Goal: Information Seeking & Learning: Find specific fact

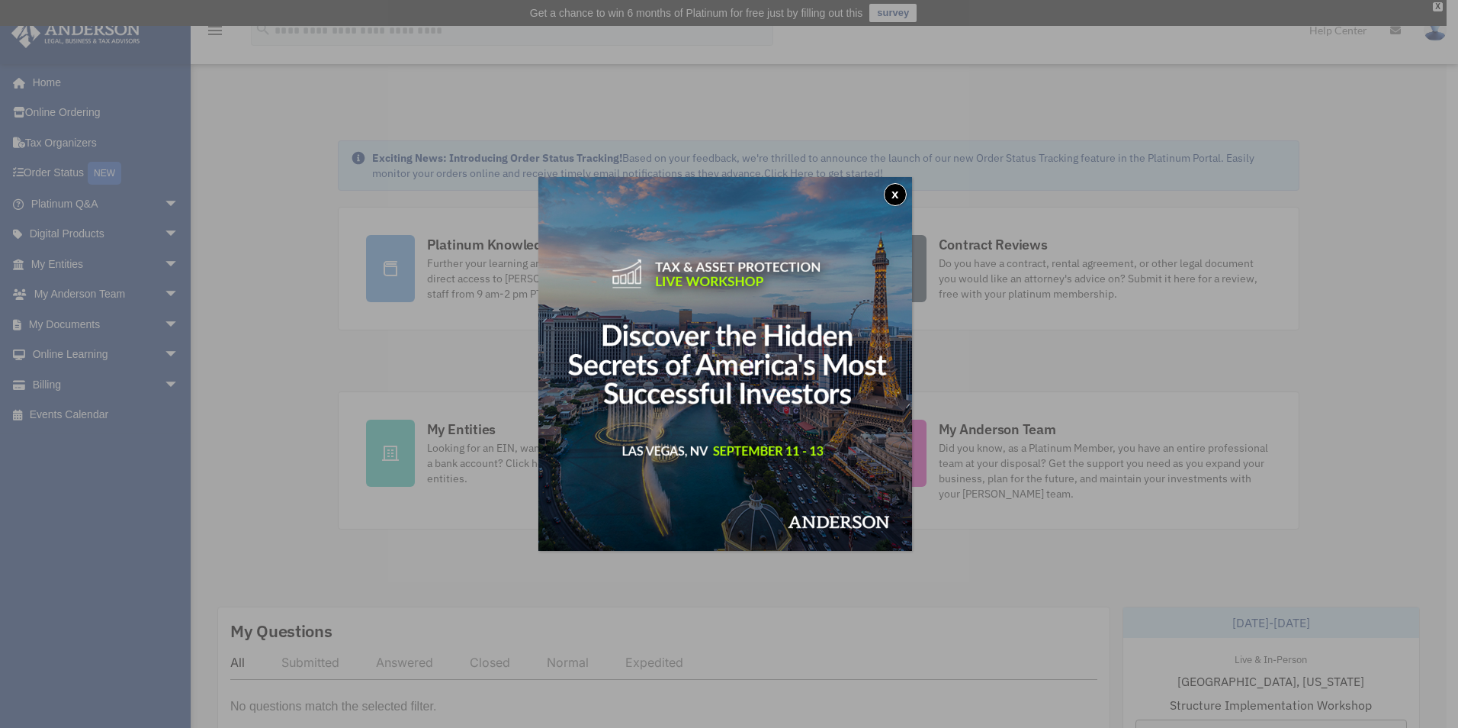
click at [92, 318] on div "x" at bounding box center [729, 364] width 1458 height 728
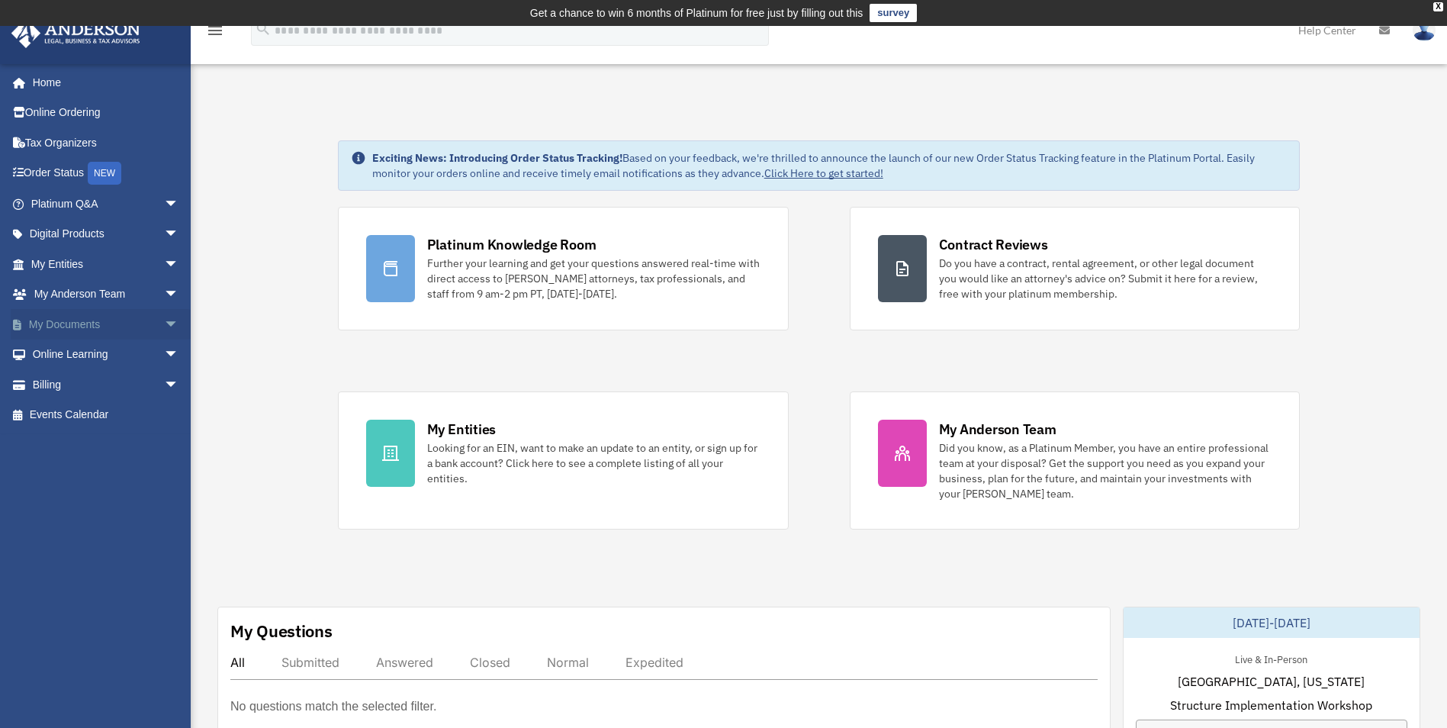
click at [164, 325] on span "arrow_drop_down" at bounding box center [179, 324] width 31 height 31
click at [66, 352] on link "Box" at bounding box center [111, 354] width 181 height 31
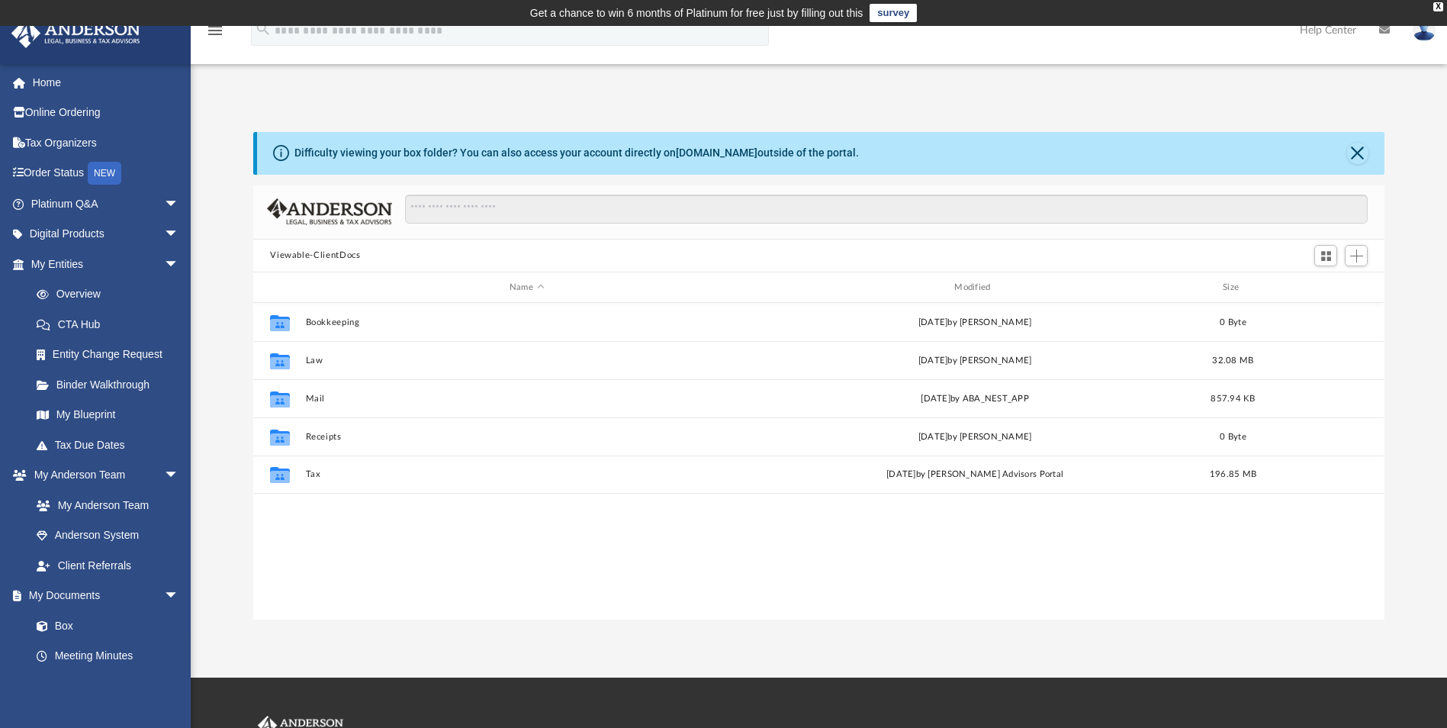
scroll to position [336, 1120]
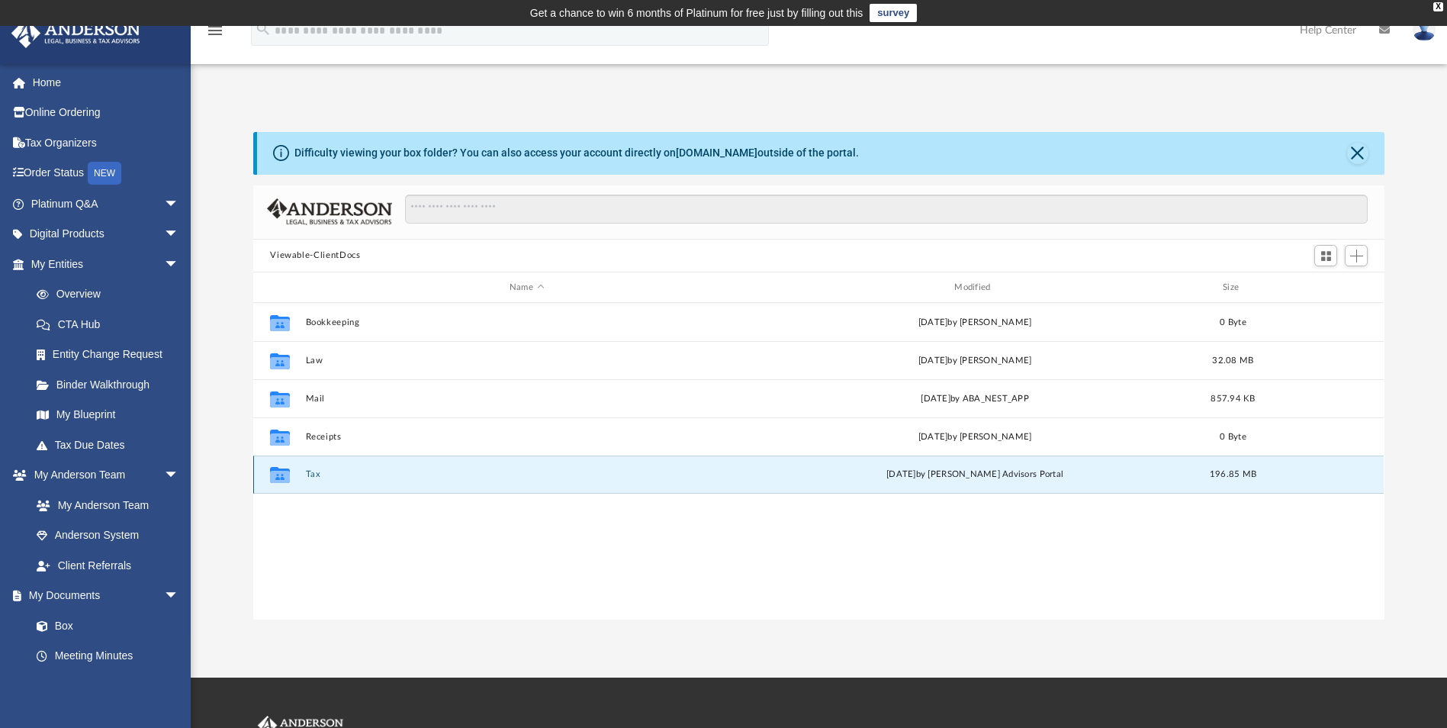
click at [307, 475] on button "Tax" at bounding box center [527, 475] width 442 height 10
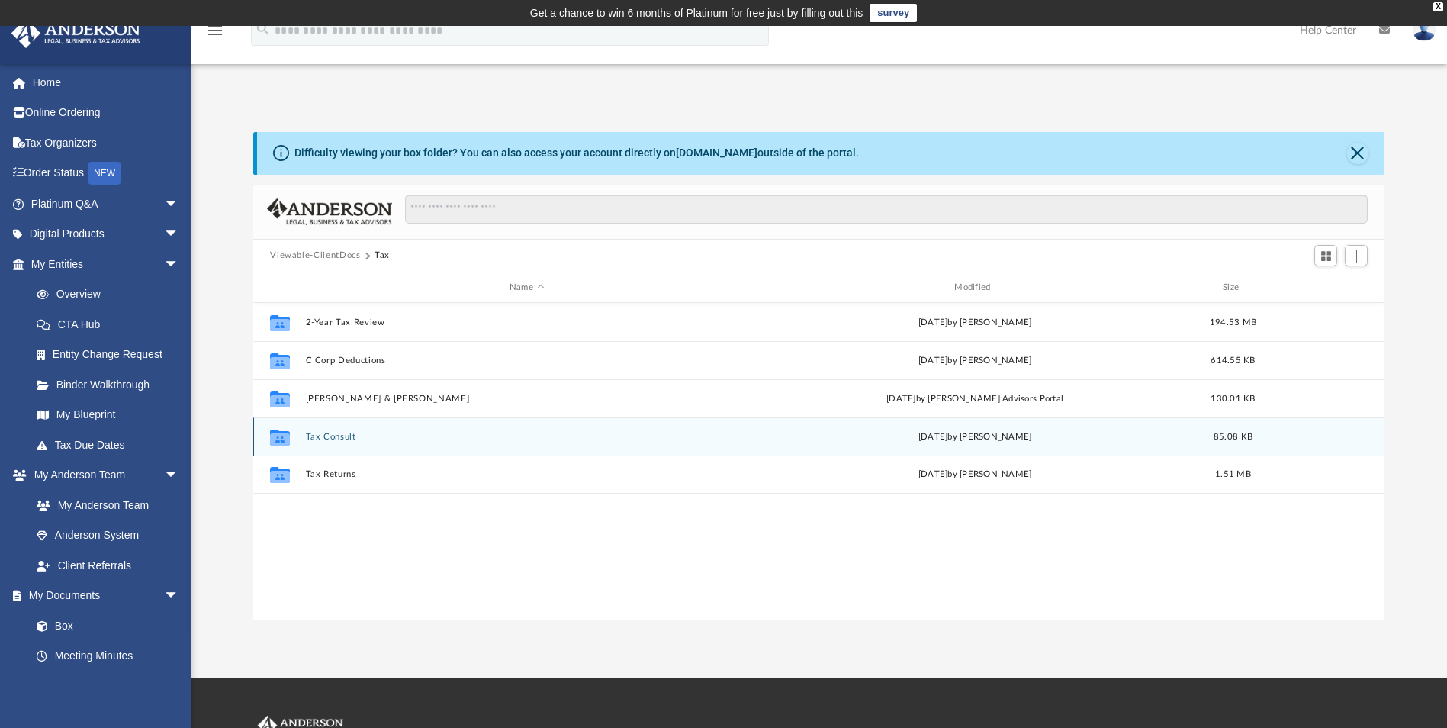
click at [340, 437] on button "Tax Consult" at bounding box center [527, 437] width 442 height 10
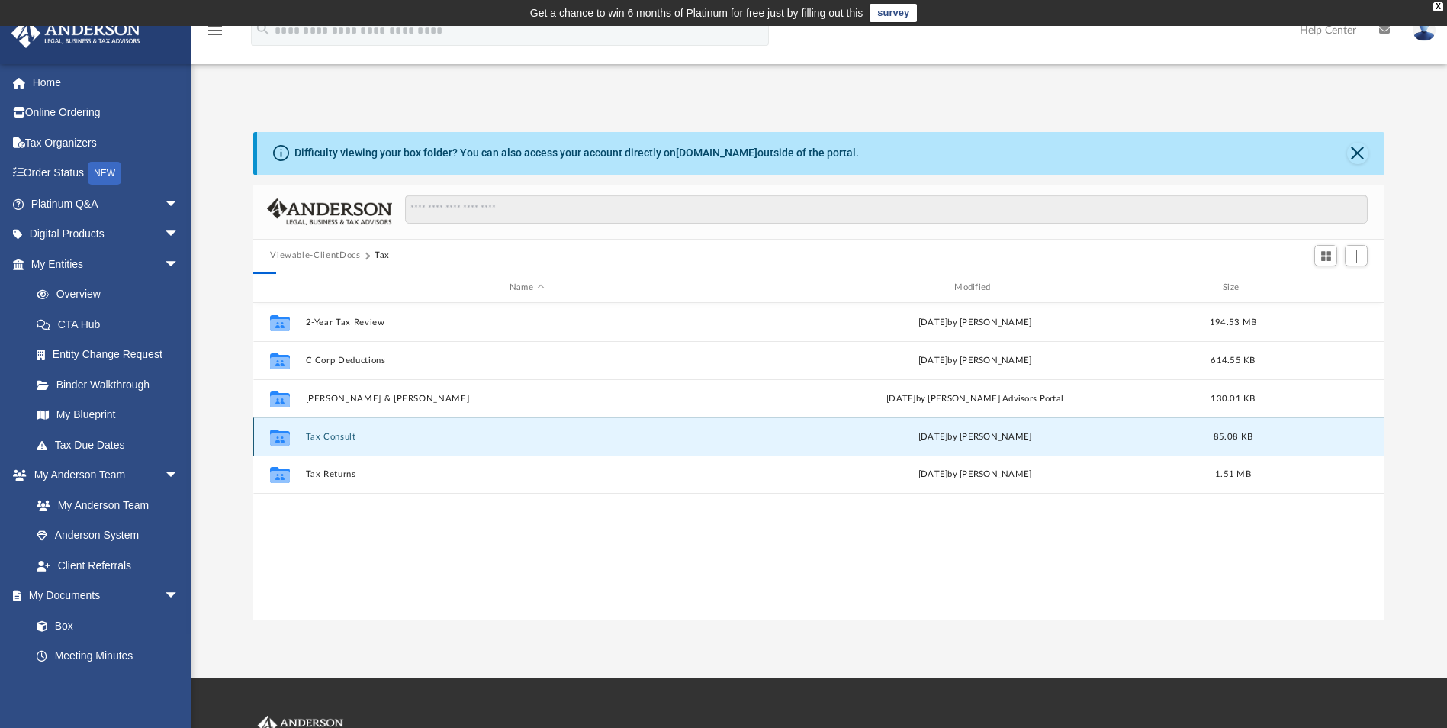
click at [340, 437] on button "Tax Consult" at bounding box center [527, 437] width 442 height 10
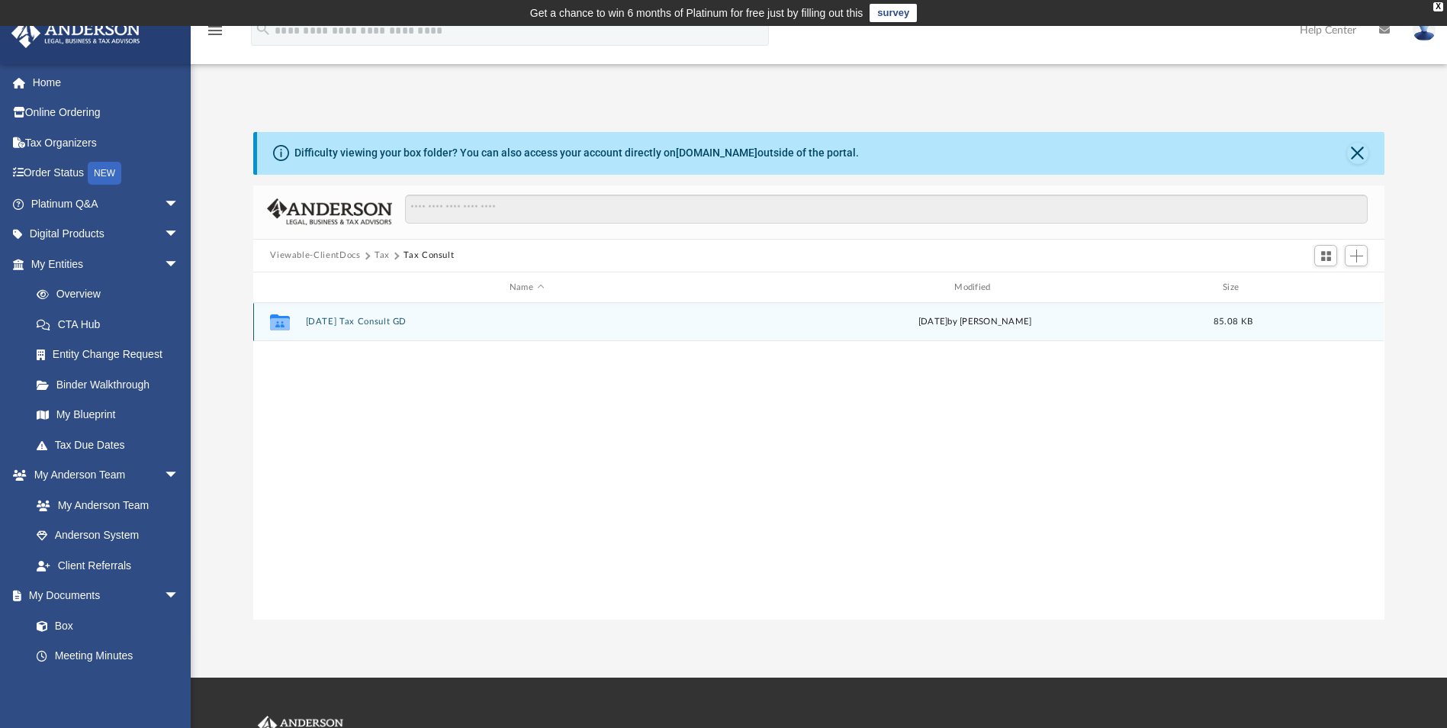
click at [370, 320] on button "[DATE] Tax Consult GD" at bounding box center [527, 322] width 442 height 10
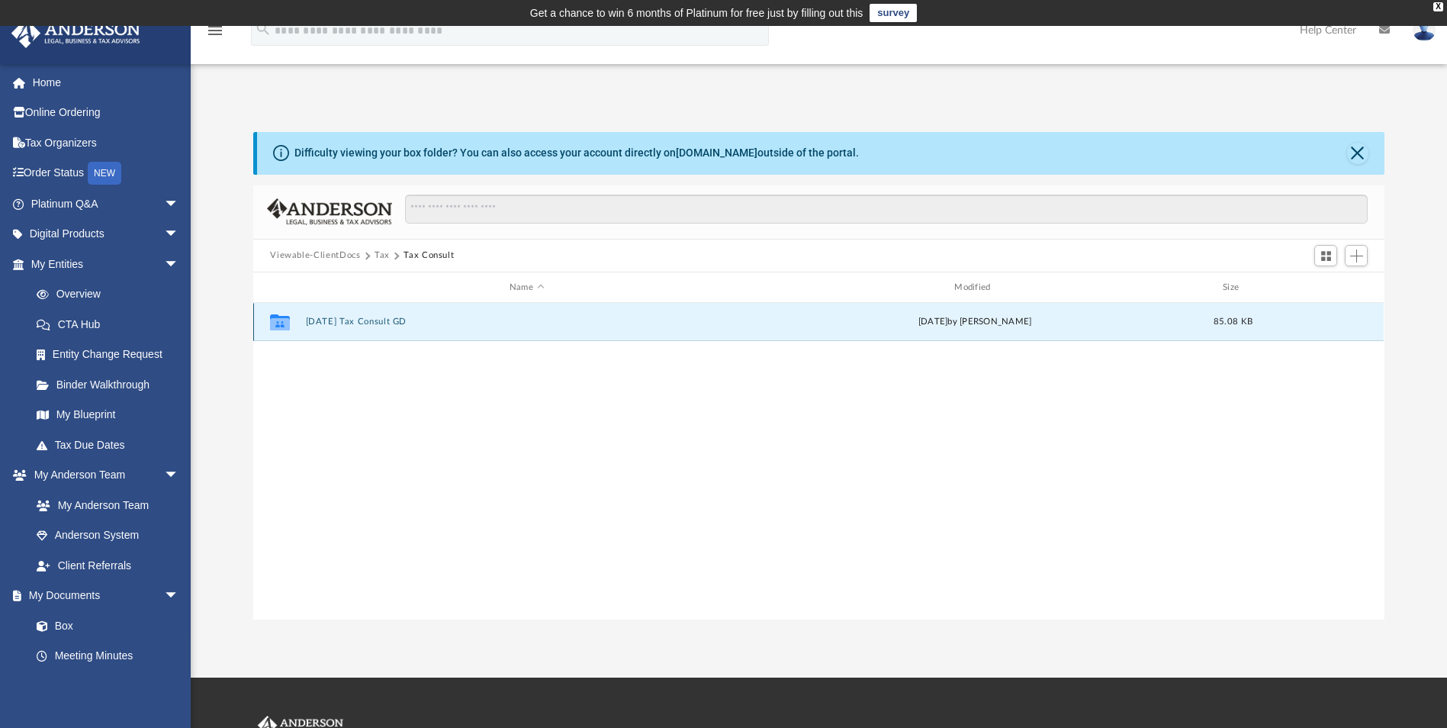
click at [370, 320] on button "[DATE] Tax Consult GD" at bounding box center [527, 322] width 442 height 10
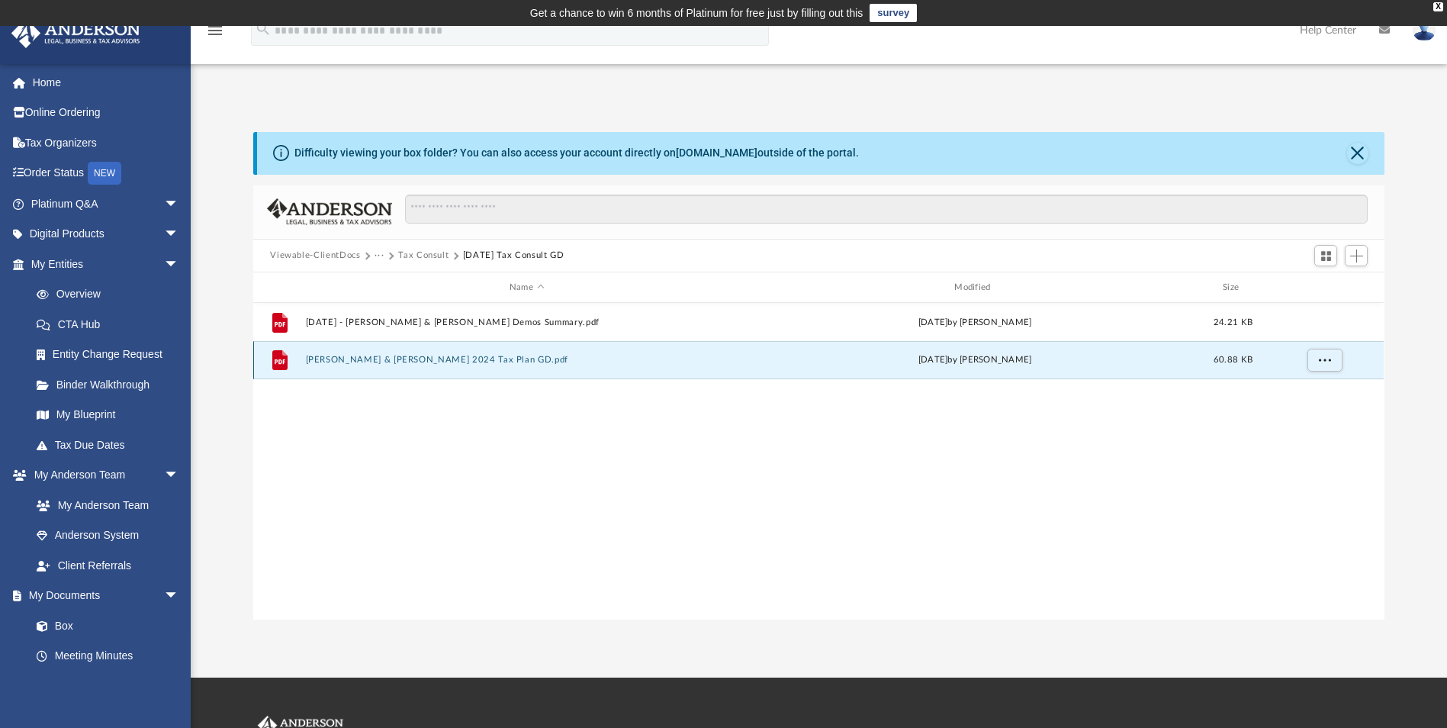
click at [392, 359] on button "[PERSON_NAME] & [PERSON_NAME] 2024 Tax Plan GD.pdf" at bounding box center [527, 360] width 442 height 10
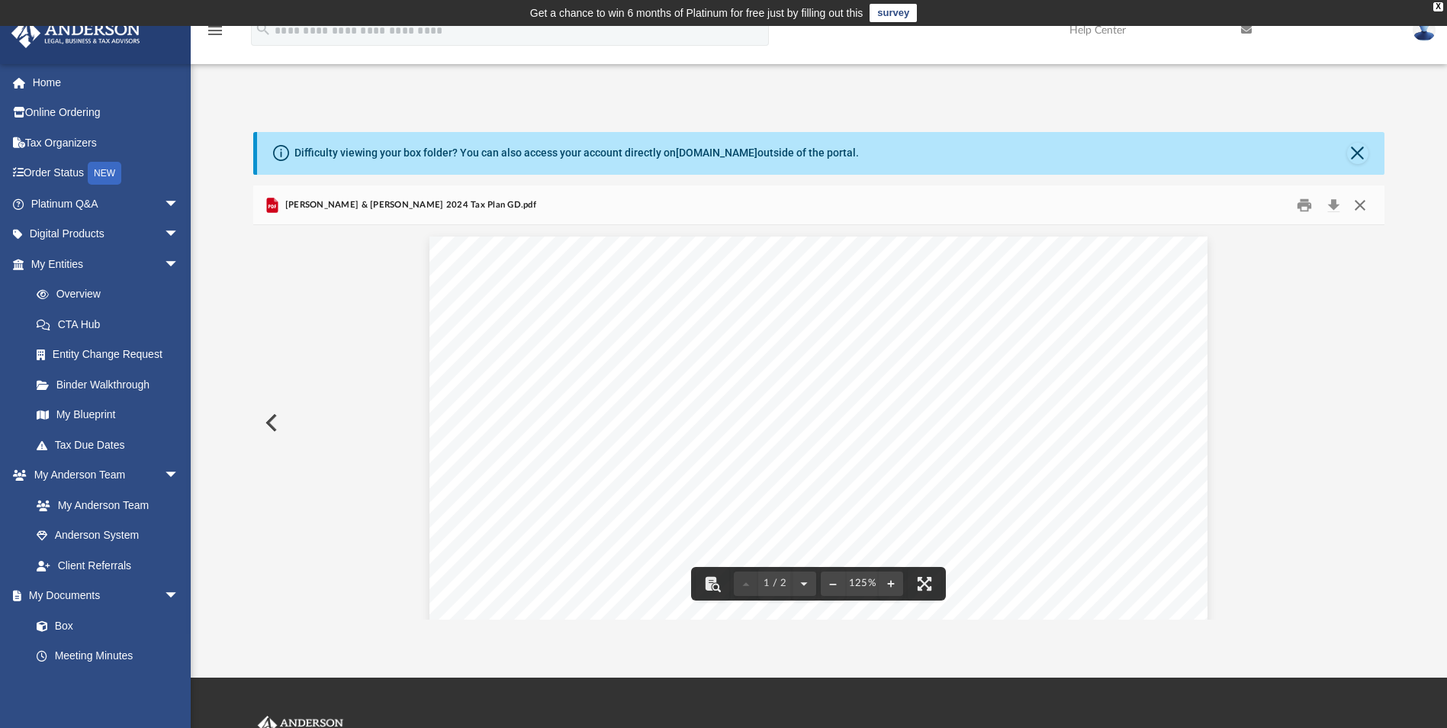
click at [1360, 208] on button "Close" at bounding box center [1359, 205] width 27 height 24
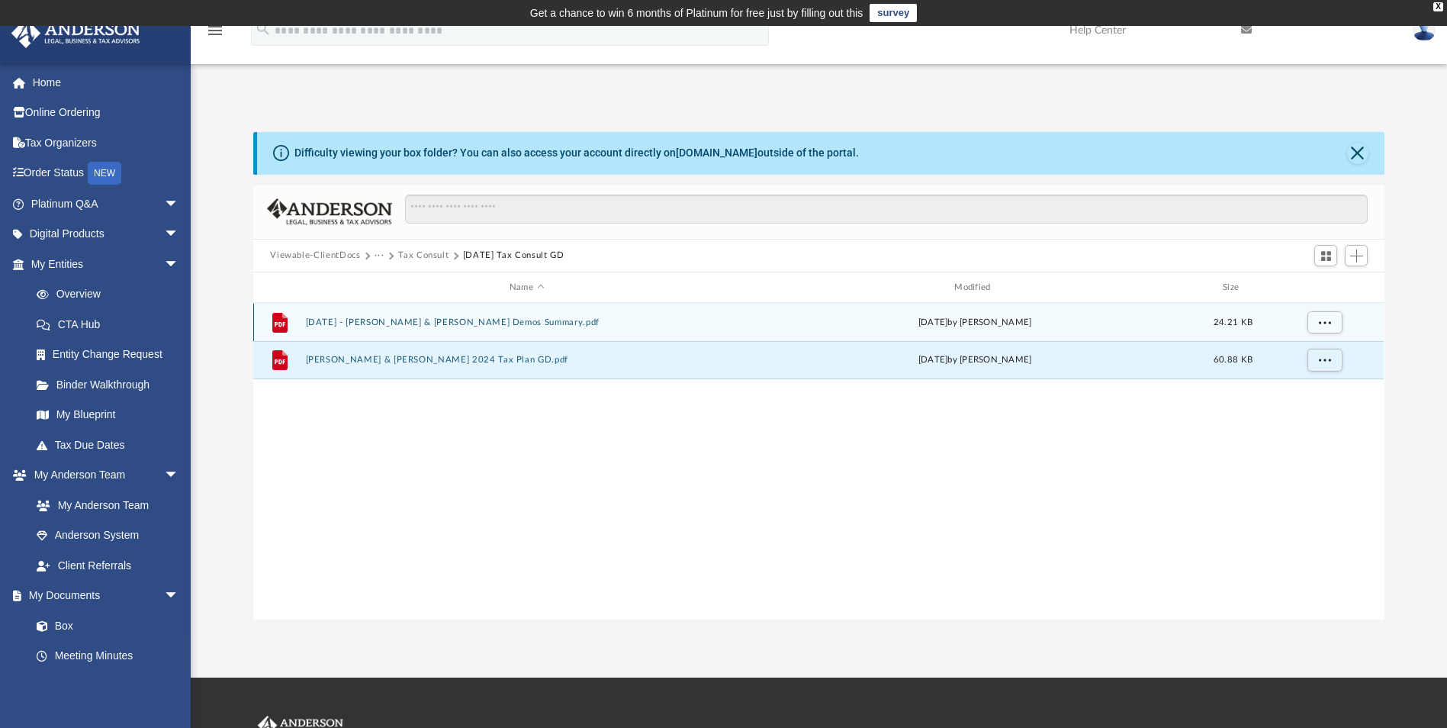
click at [549, 319] on button "2025-02-19 - Roberts, Barbara & Bill - George Demos Summary.pdf" at bounding box center [527, 322] width 442 height 10
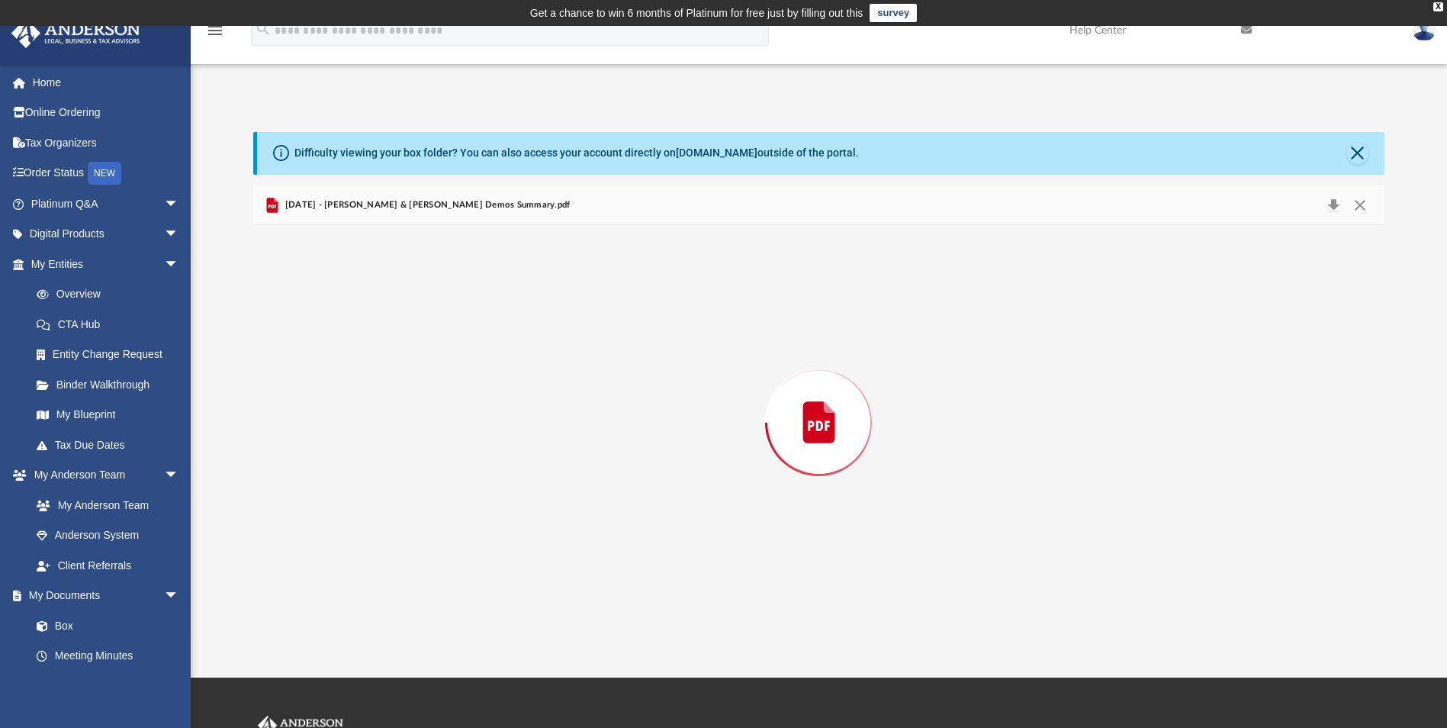
click at [549, 319] on div "Preview" at bounding box center [818, 422] width 1130 height 394
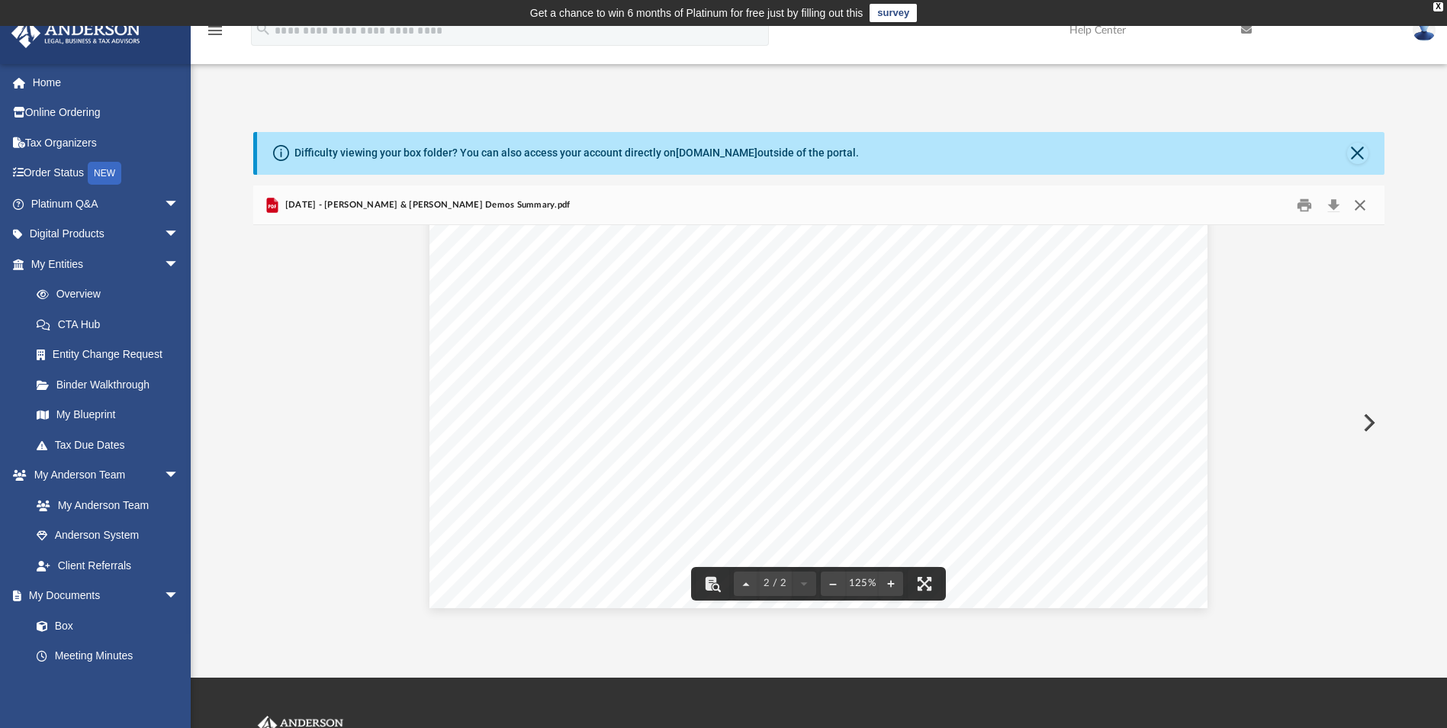
click at [1355, 203] on button "Close" at bounding box center [1359, 205] width 27 height 24
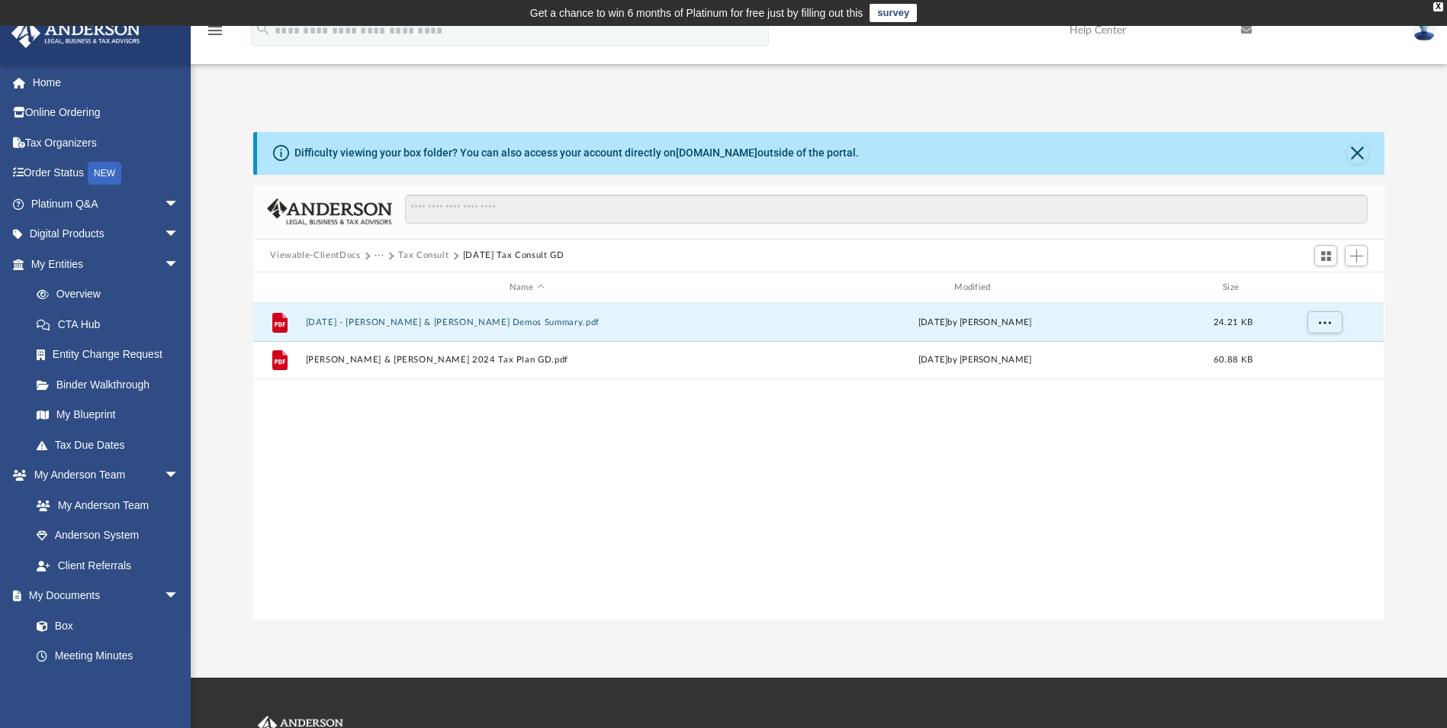
click at [329, 256] on button "Viewable-ClientDocs" at bounding box center [315, 256] width 90 height 14
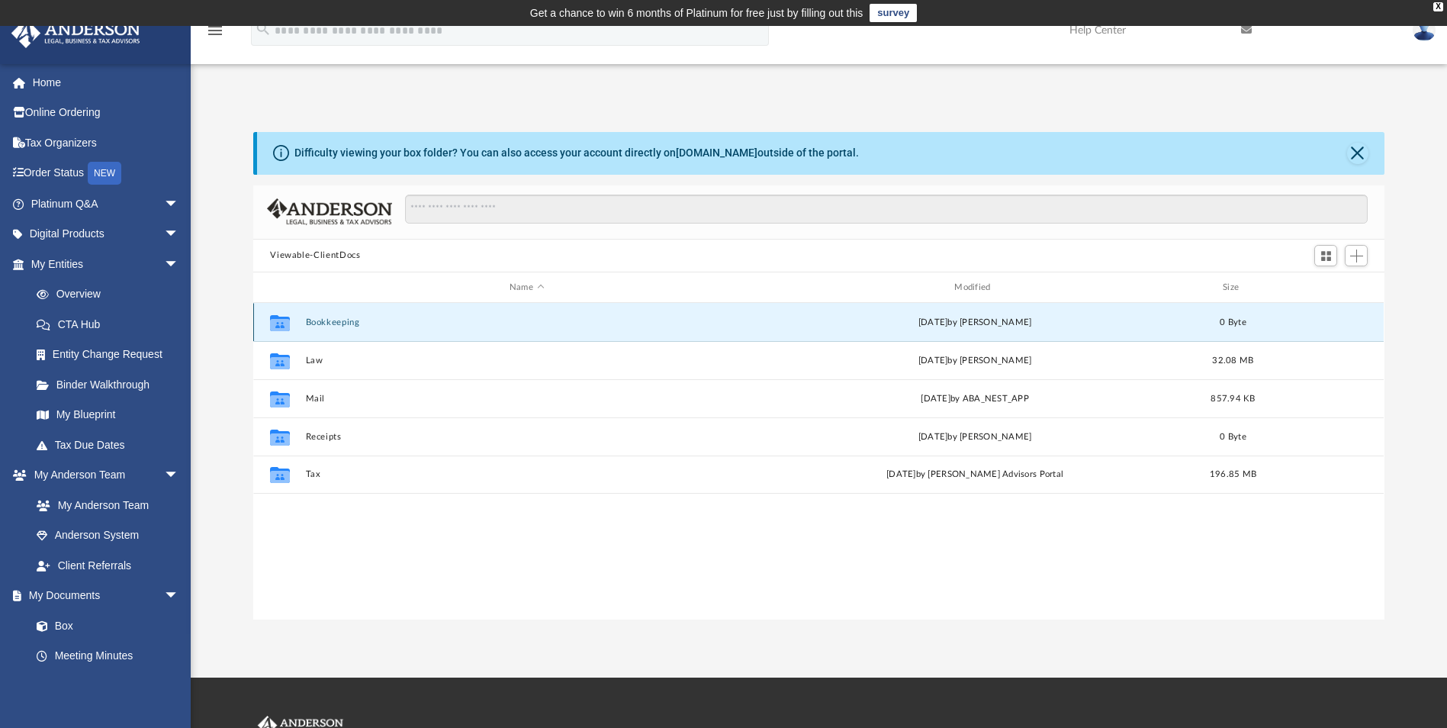
click at [349, 318] on button "Bookkeeping" at bounding box center [527, 322] width 442 height 10
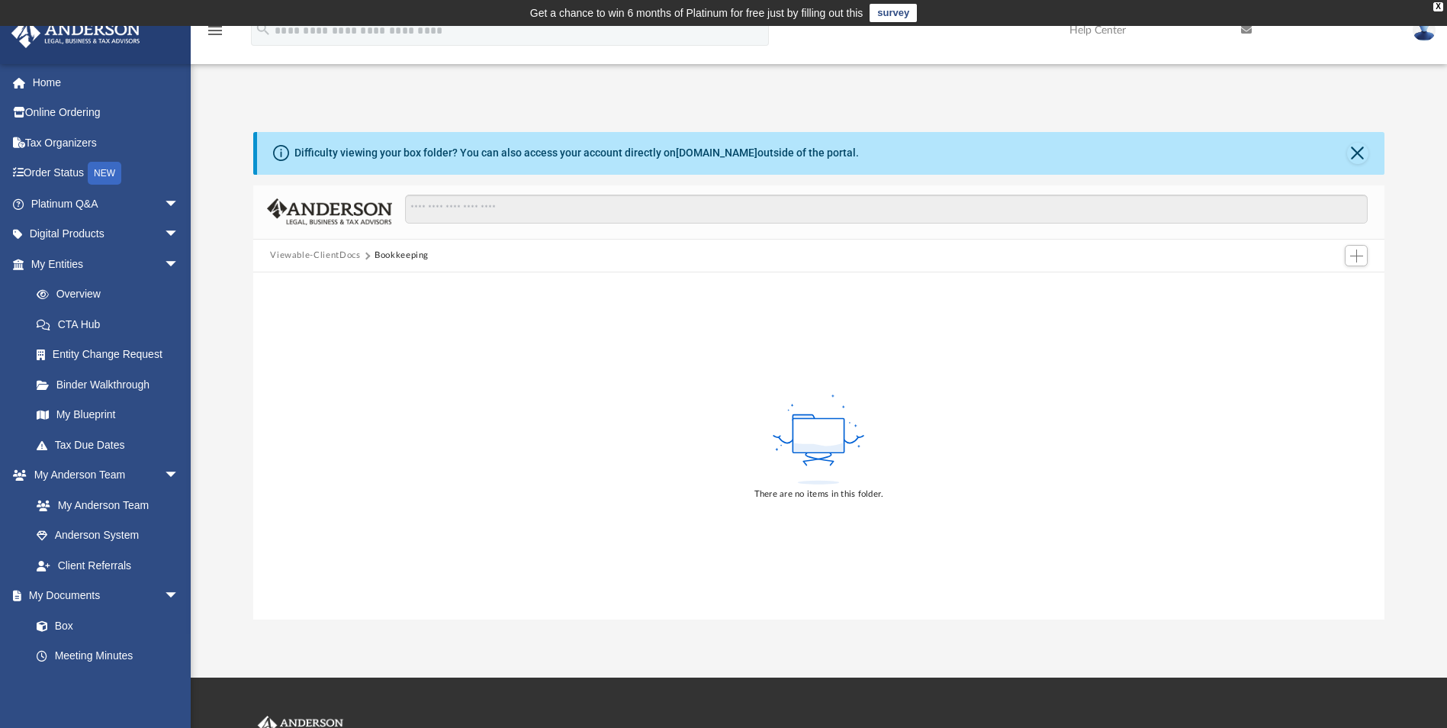
click at [304, 255] on button "Viewable-ClientDocs" at bounding box center [315, 256] width 90 height 14
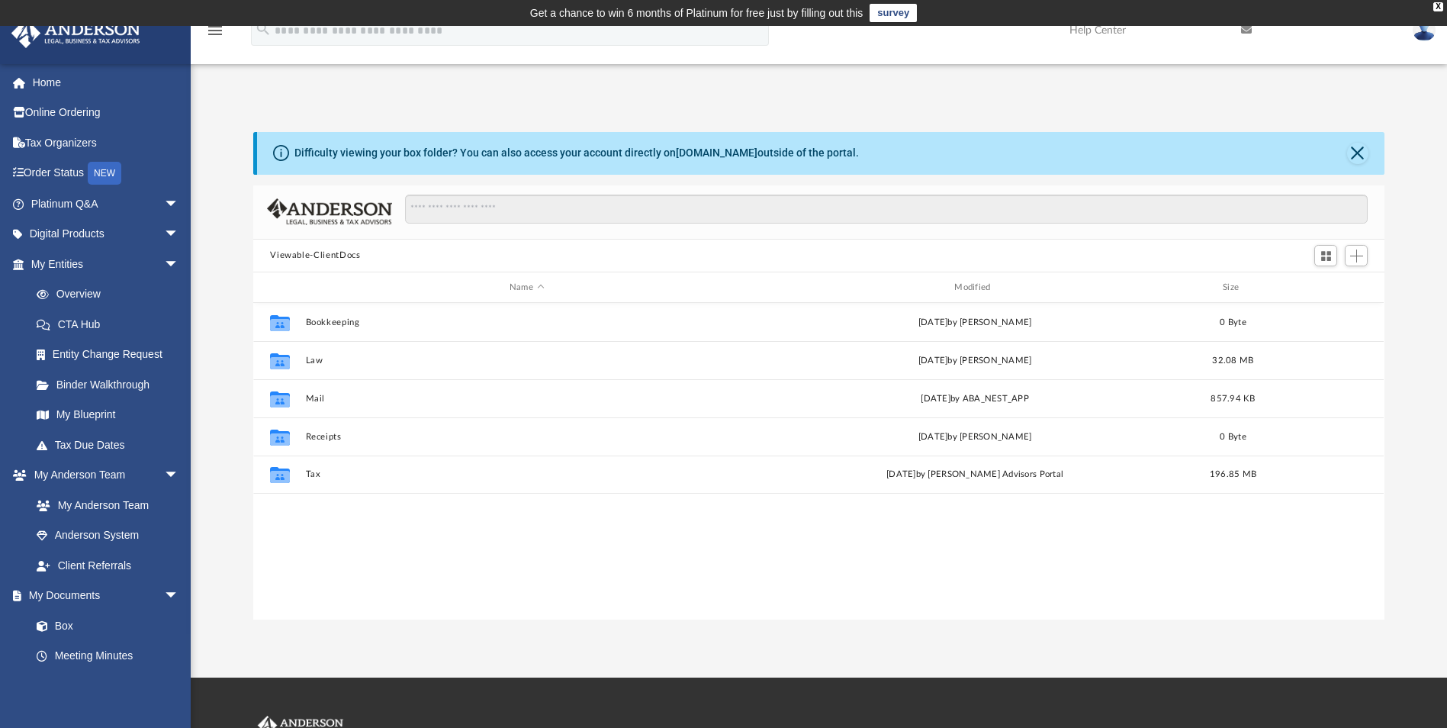
scroll to position [336, 1120]
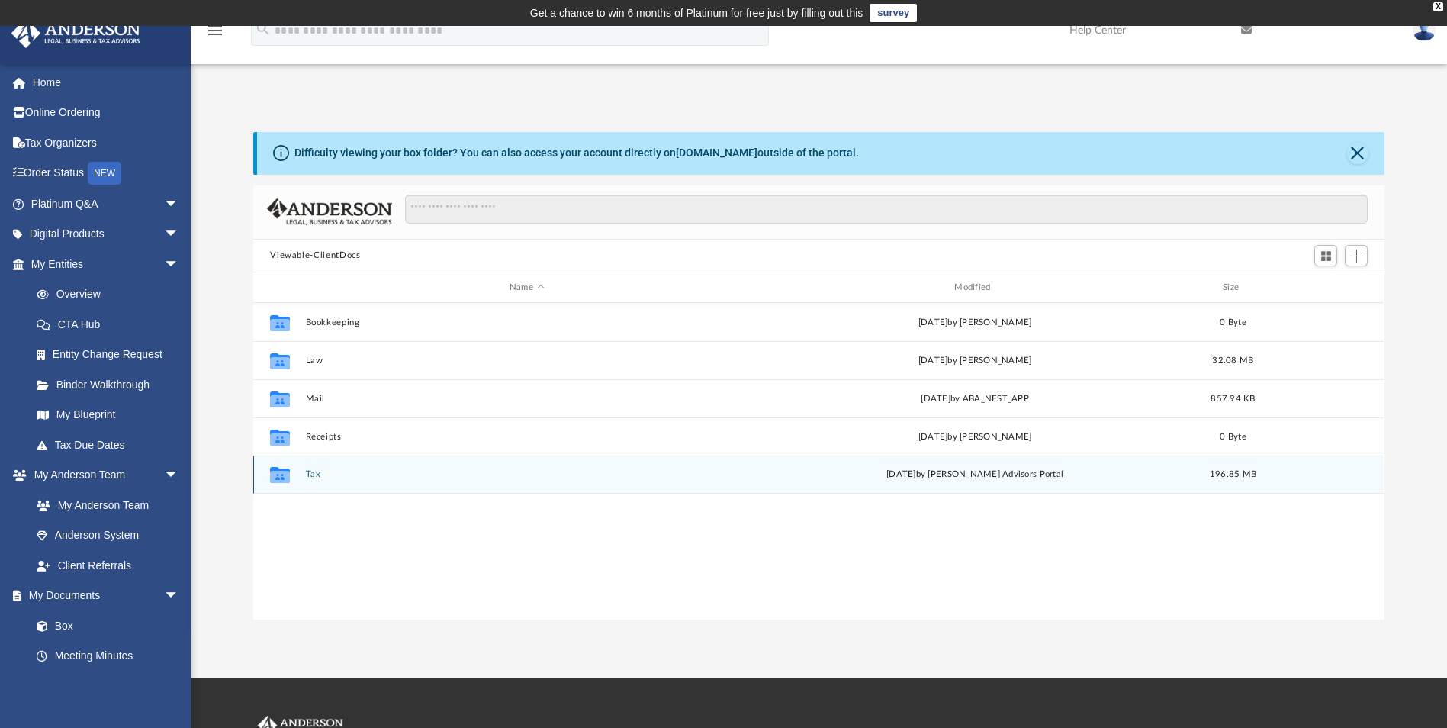
click at [304, 474] on div "Collaborated Folder Tax Wed Jun 25 2025 by Anderson Advisors Portal 196.85 MB" at bounding box center [818, 474] width 1130 height 38
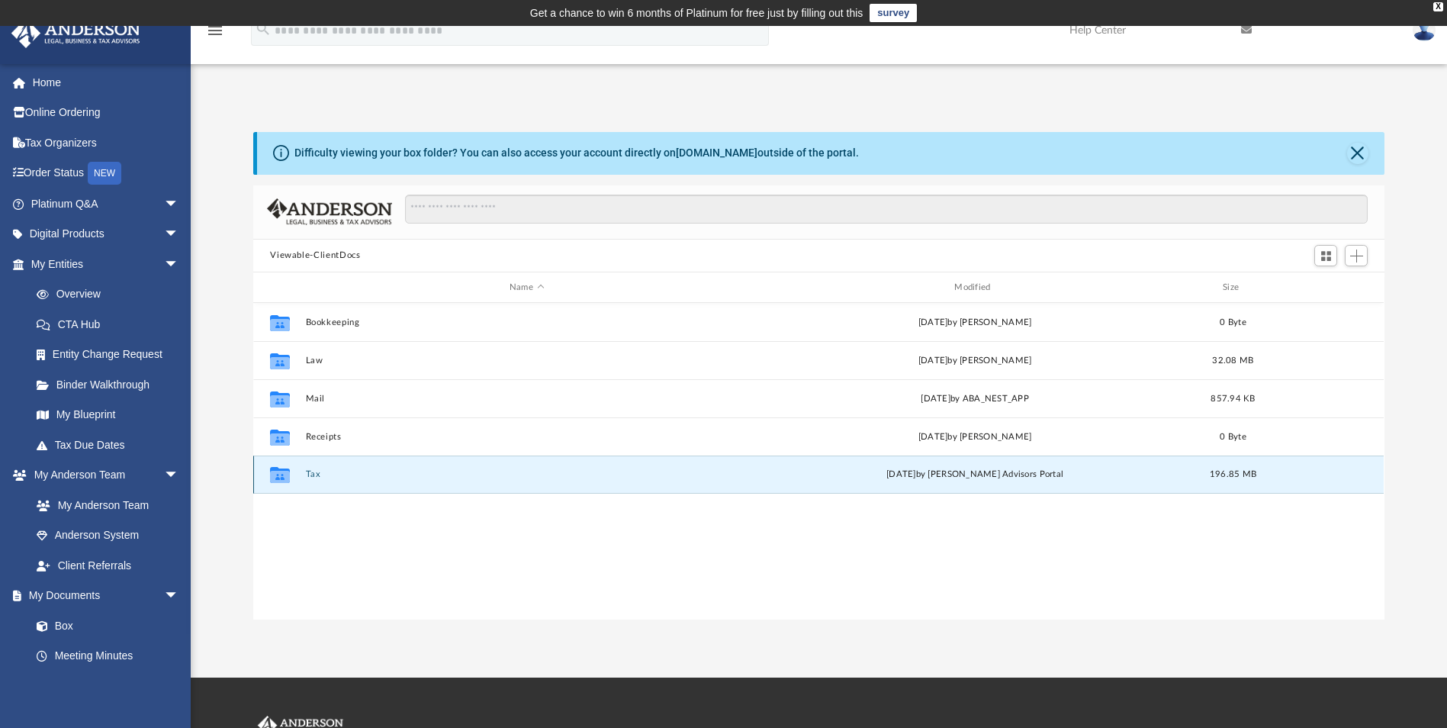
click at [280, 476] on icon "grid" at bounding box center [280, 477] width 20 height 12
click at [813, 469] on div "Wed Jun 25 2025 by Anderson Advisors Portal" at bounding box center [975, 475] width 442 height 14
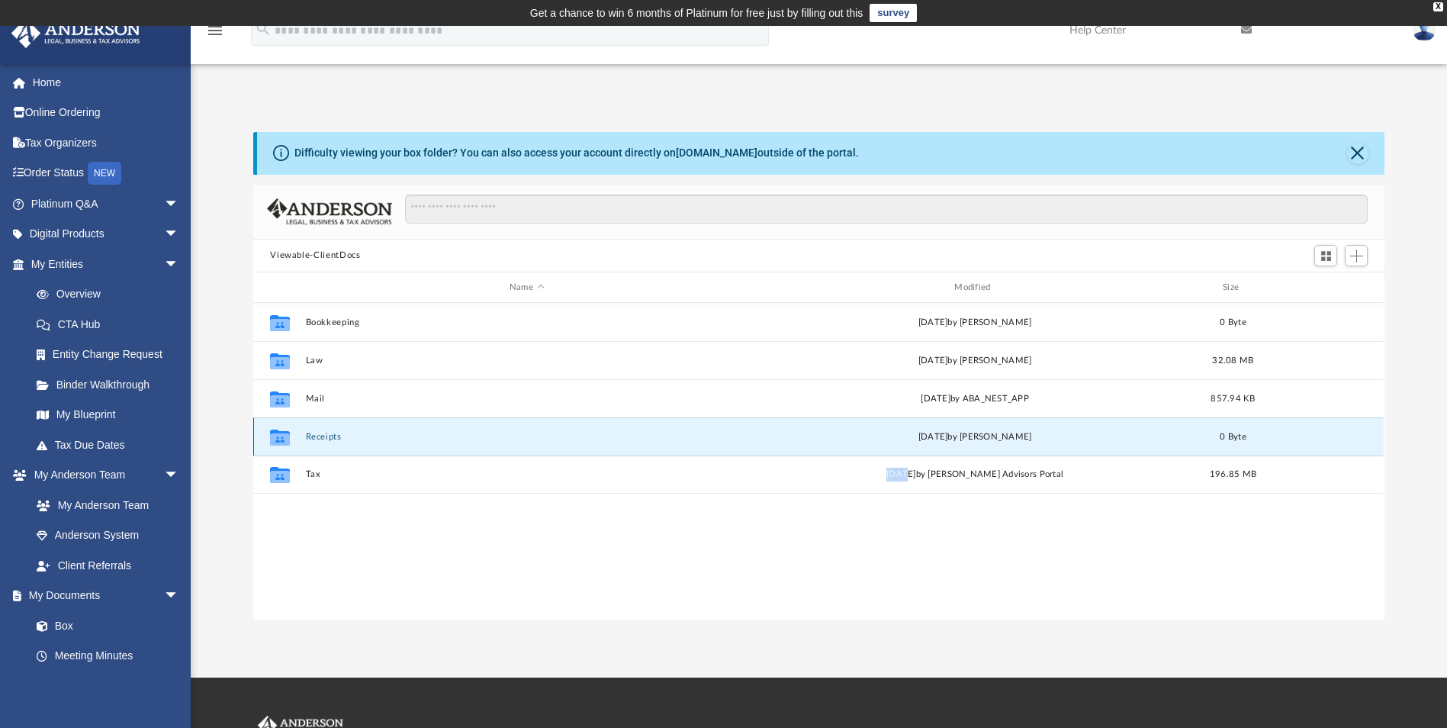
click at [325, 439] on button "Receipts" at bounding box center [527, 437] width 442 height 10
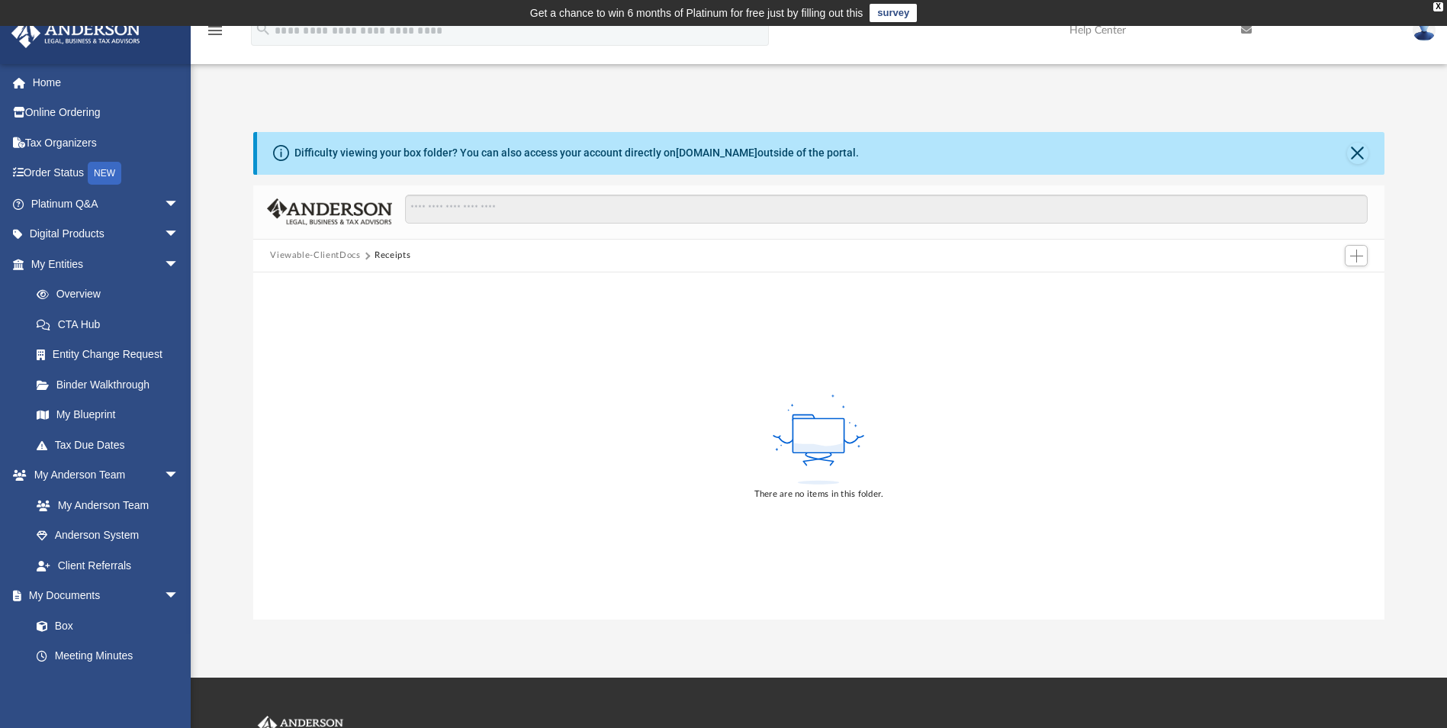
click at [322, 256] on button "Viewable-ClientDocs" at bounding box center [315, 256] width 90 height 14
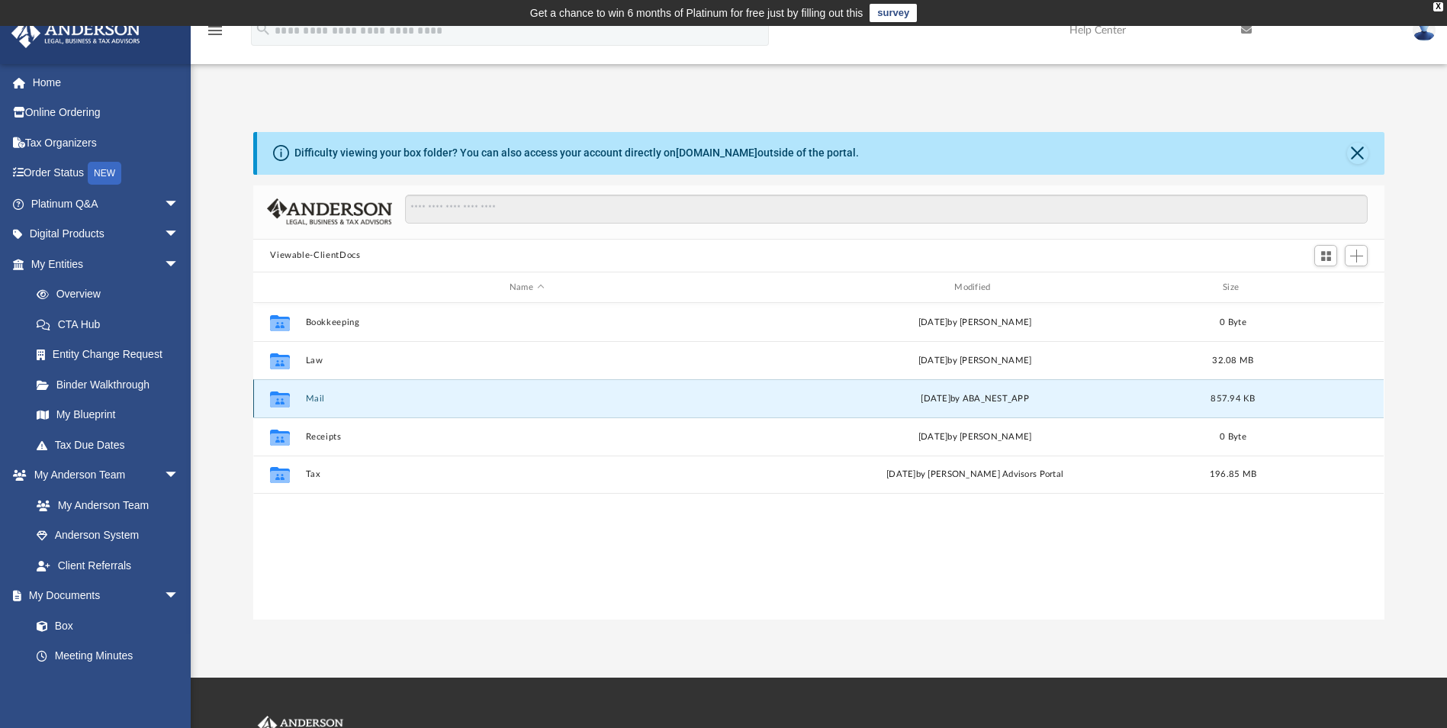
click at [330, 395] on button "Mail" at bounding box center [527, 399] width 442 height 10
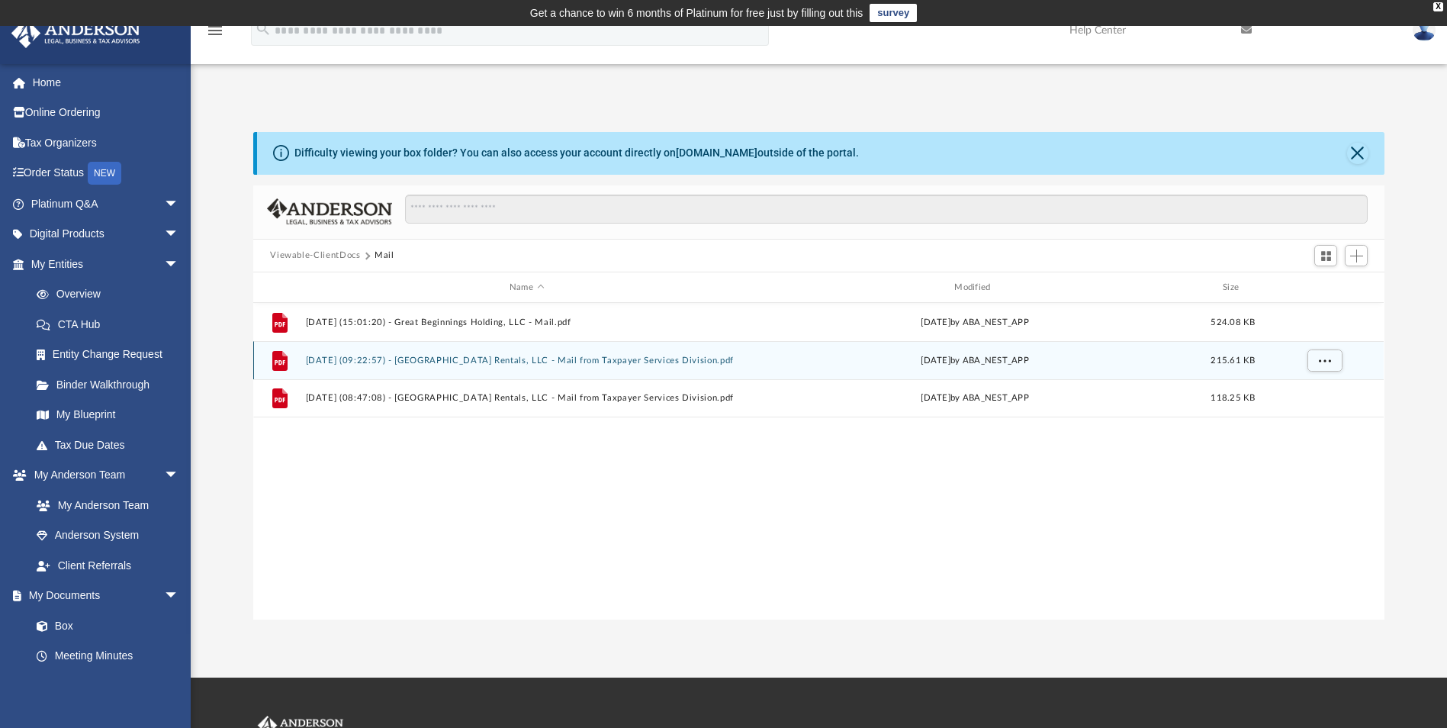
click at [397, 355] on button "2025.04.11 (09:22:57) - Saundersville Rentals, LLC - Mail from Taxpayer Service…" at bounding box center [527, 360] width 442 height 10
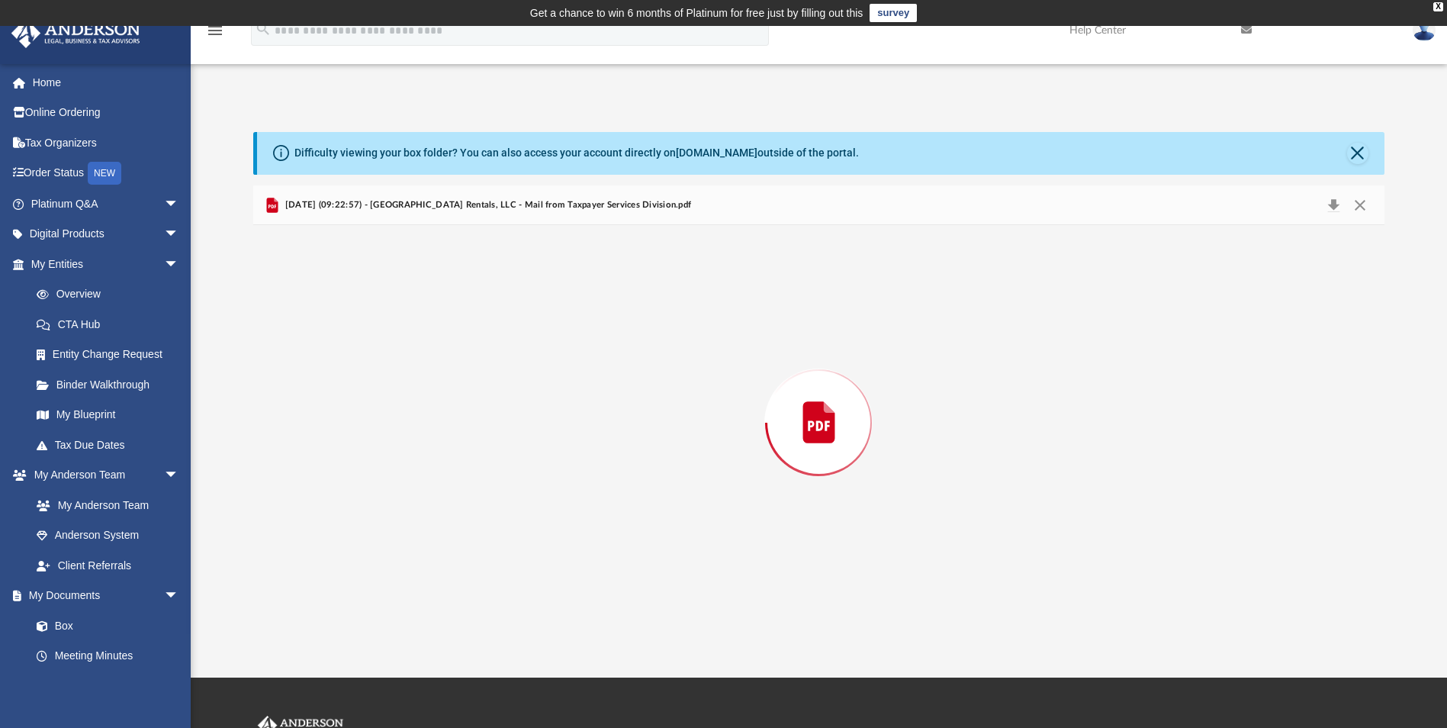
click at [397, 355] on div "Preview" at bounding box center [818, 422] width 1130 height 394
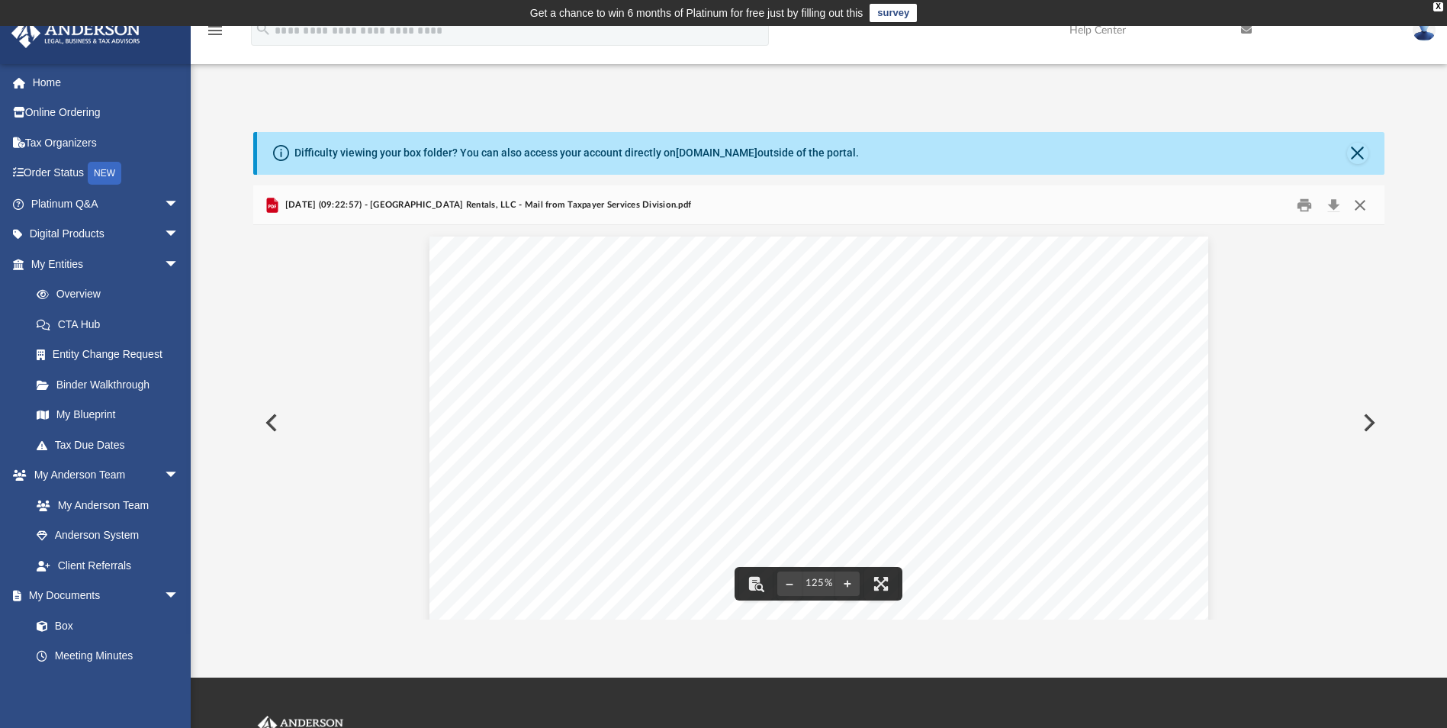
click at [1358, 205] on button "Close" at bounding box center [1359, 205] width 27 height 24
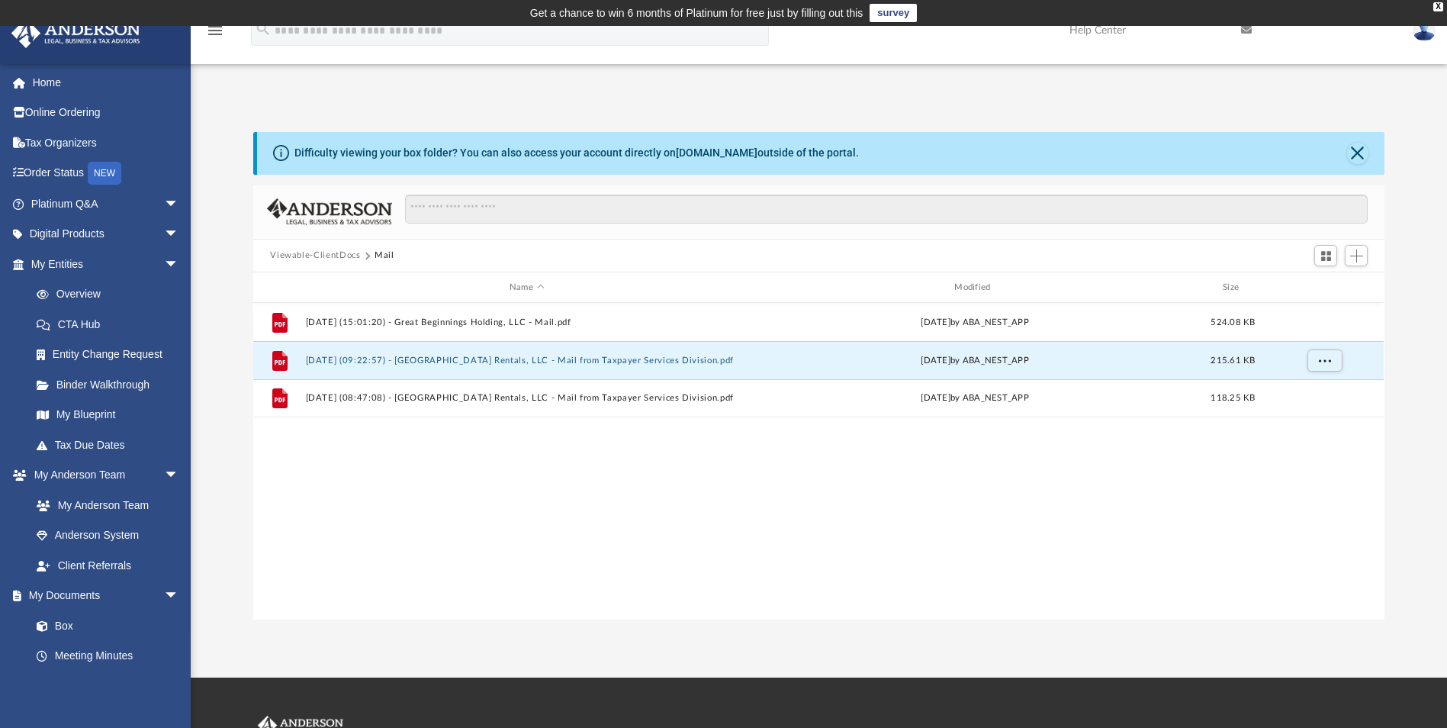
click at [320, 249] on button "Viewable-ClientDocs" at bounding box center [315, 256] width 90 height 14
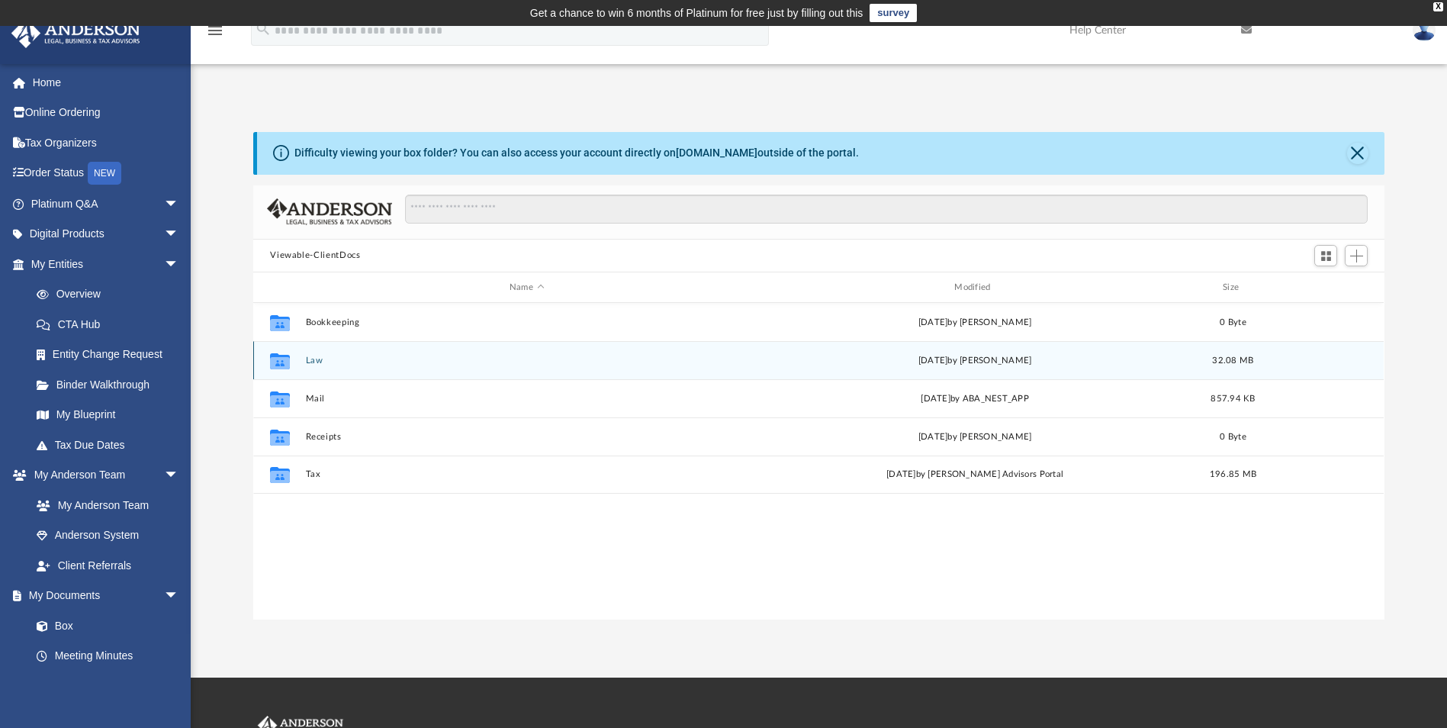
click at [321, 361] on button "Law" at bounding box center [527, 360] width 442 height 10
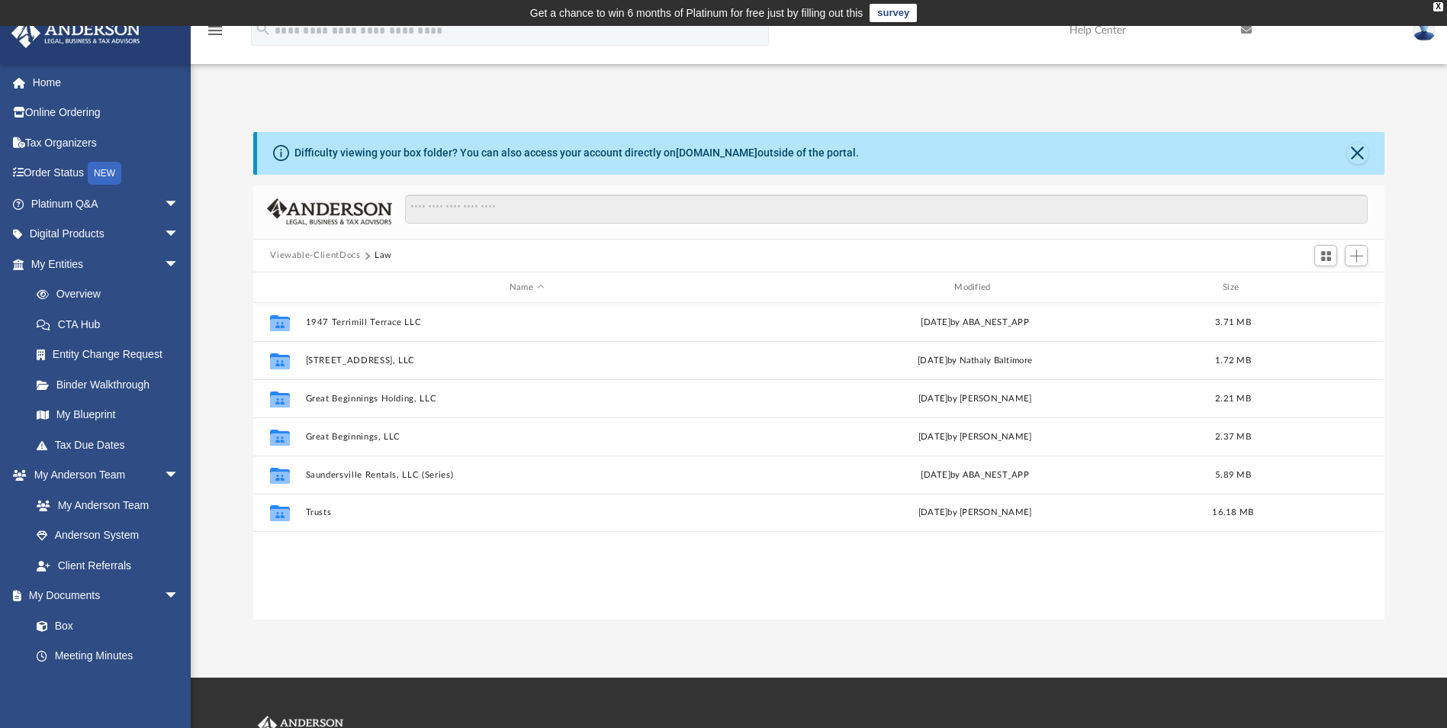
click at [310, 256] on button "Viewable-ClientDocs" at bounding box center [315, 256] width 90 height 14
click at [460, 207] on input "Search files and folders" at bounding box center [886, 209] width 963 height 29
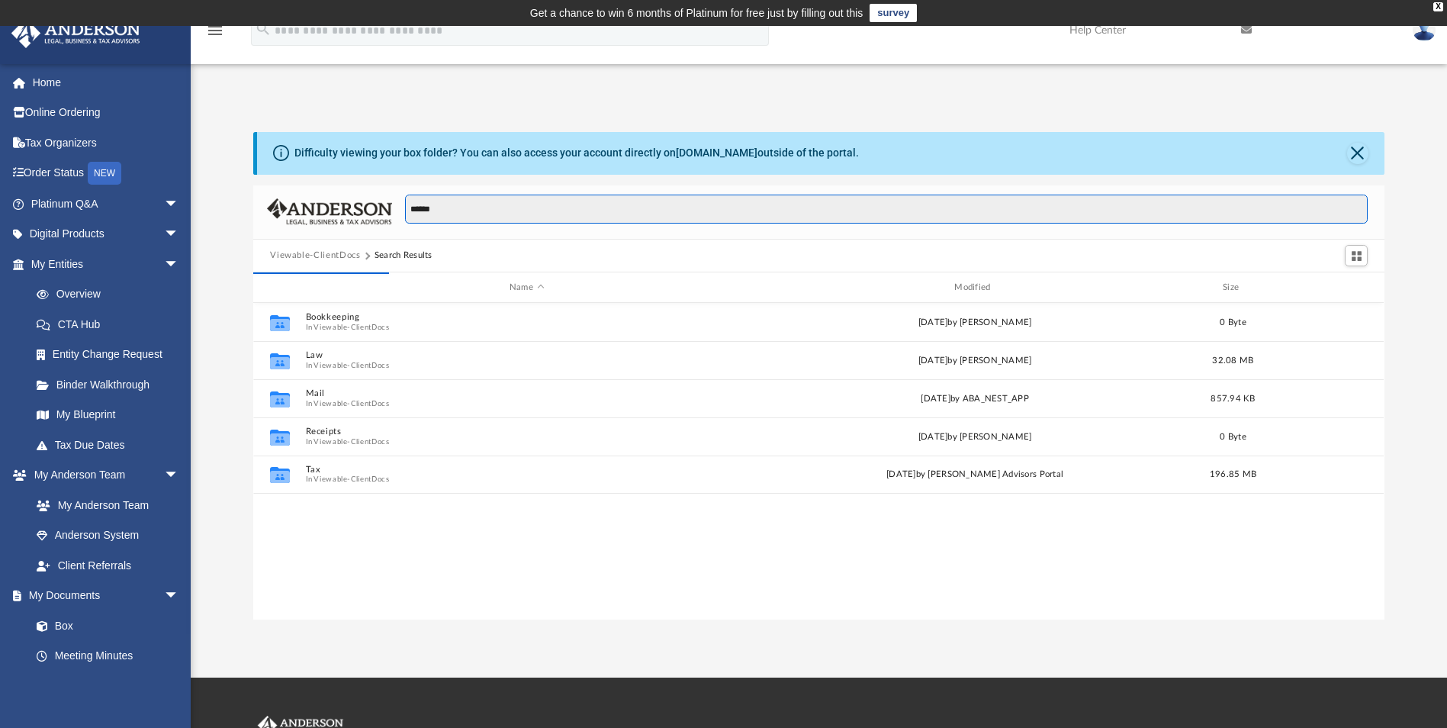
scroll to position [288, 1120]
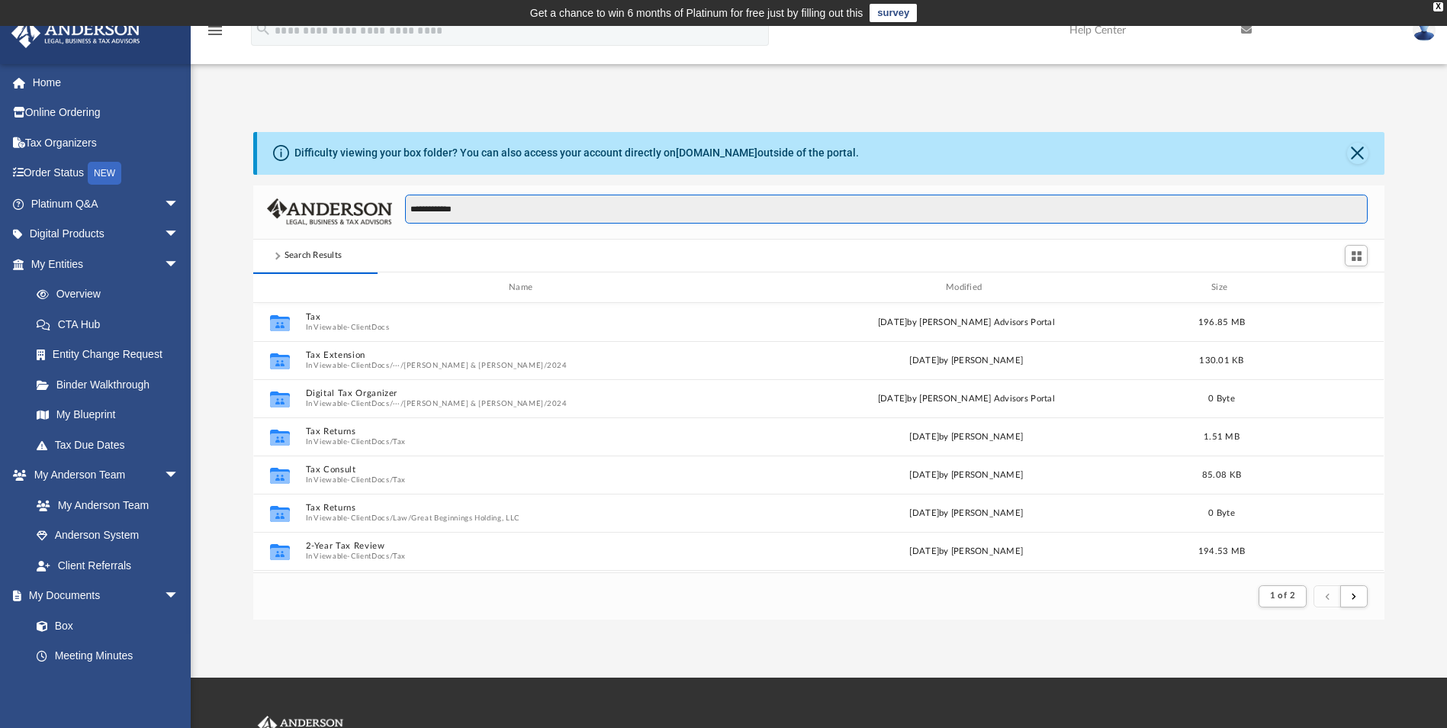
type input "**********"
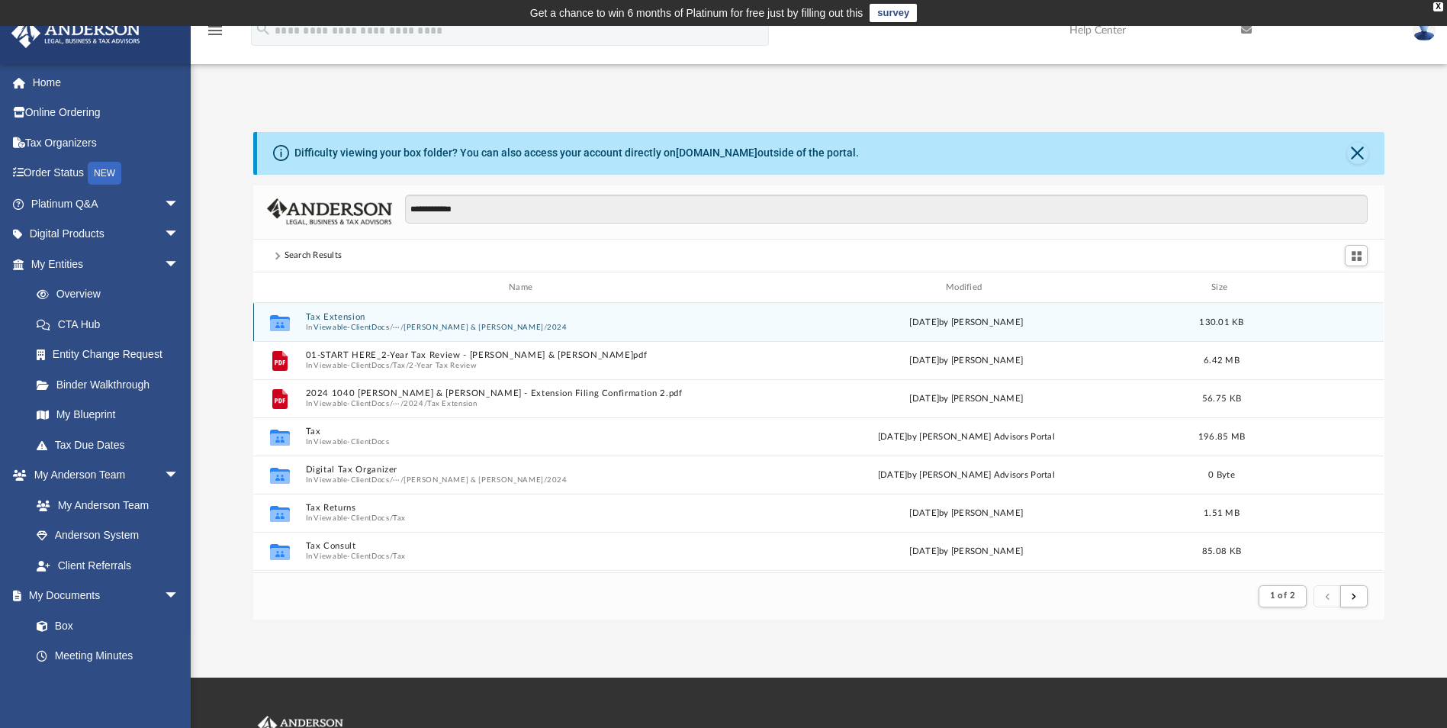
click at [368, 323] on button "Viewable-ClientDocs" at bounding box center [352, 328] width 76 height 10
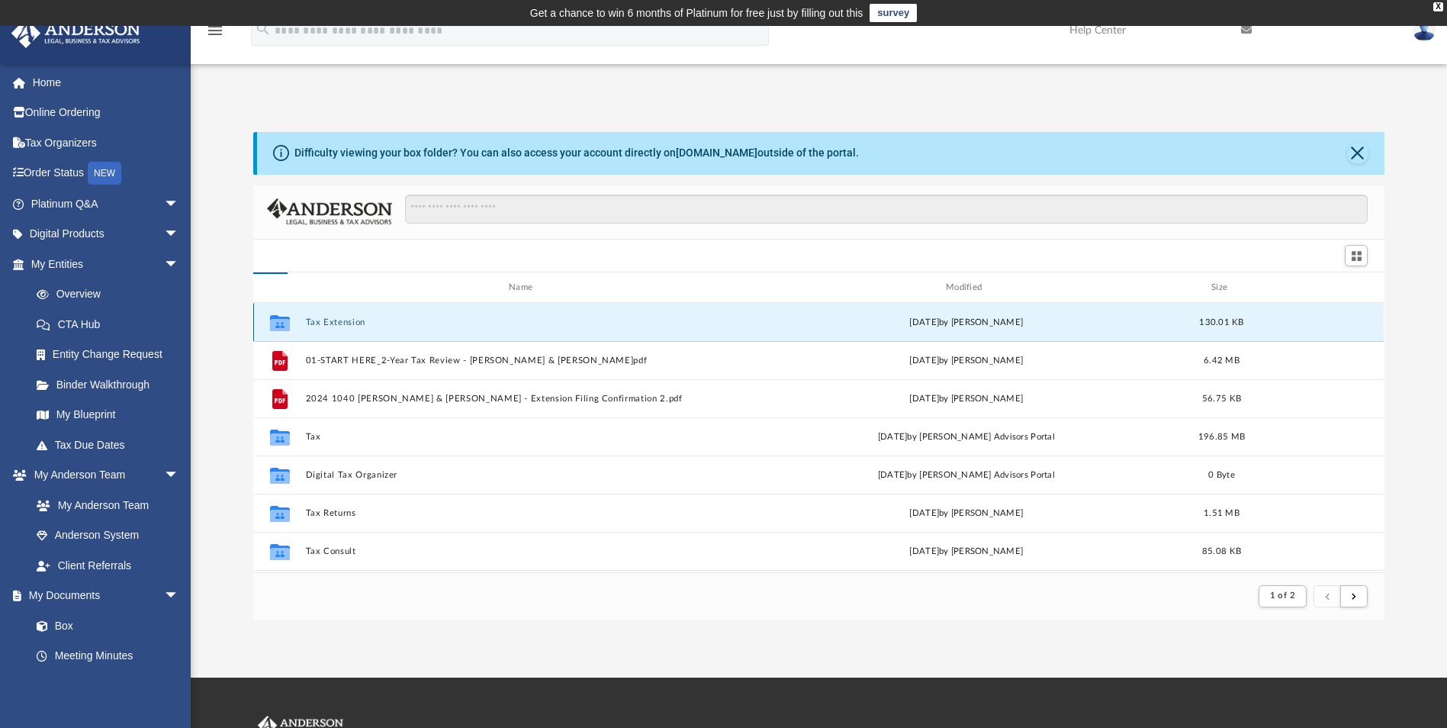
scroll to position [336, 1120]
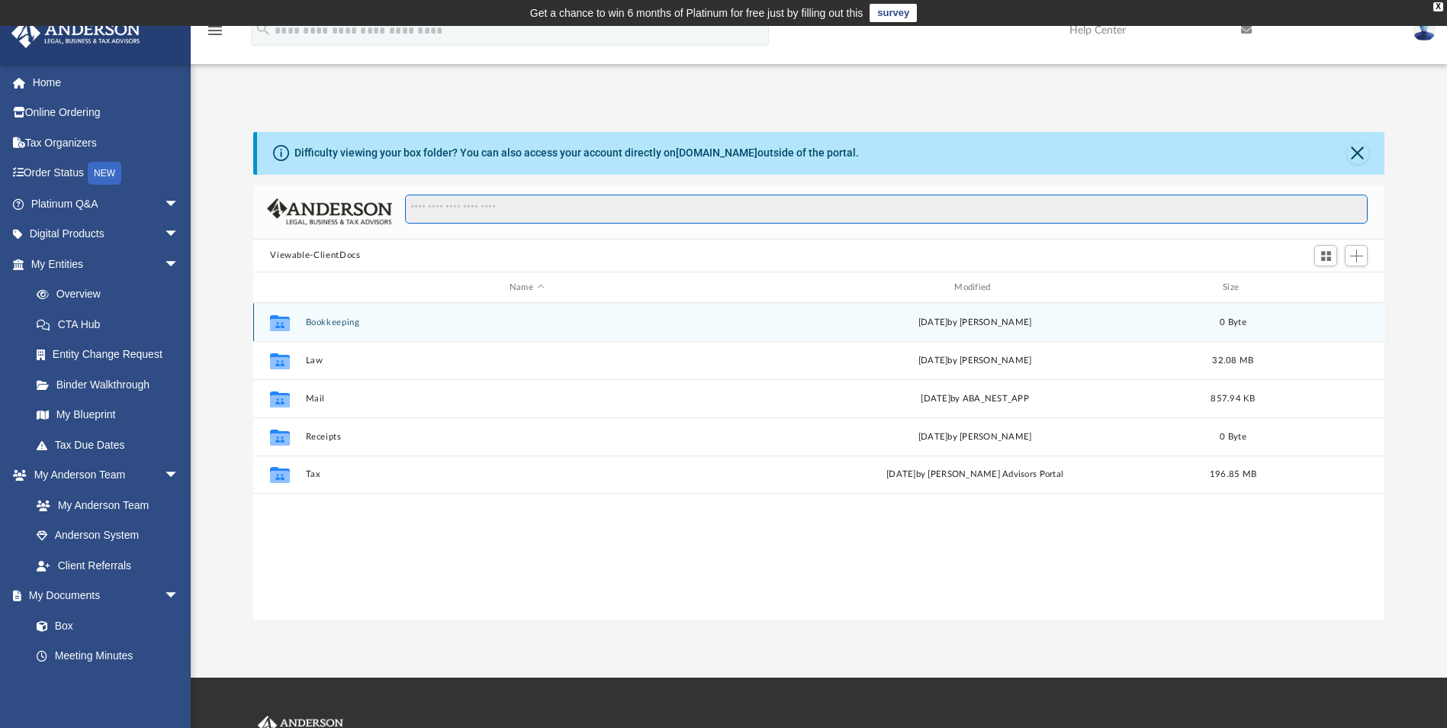
click at [442, 199] on input "Search files and folders" at bounding box center [886, 209] width 963 height 29
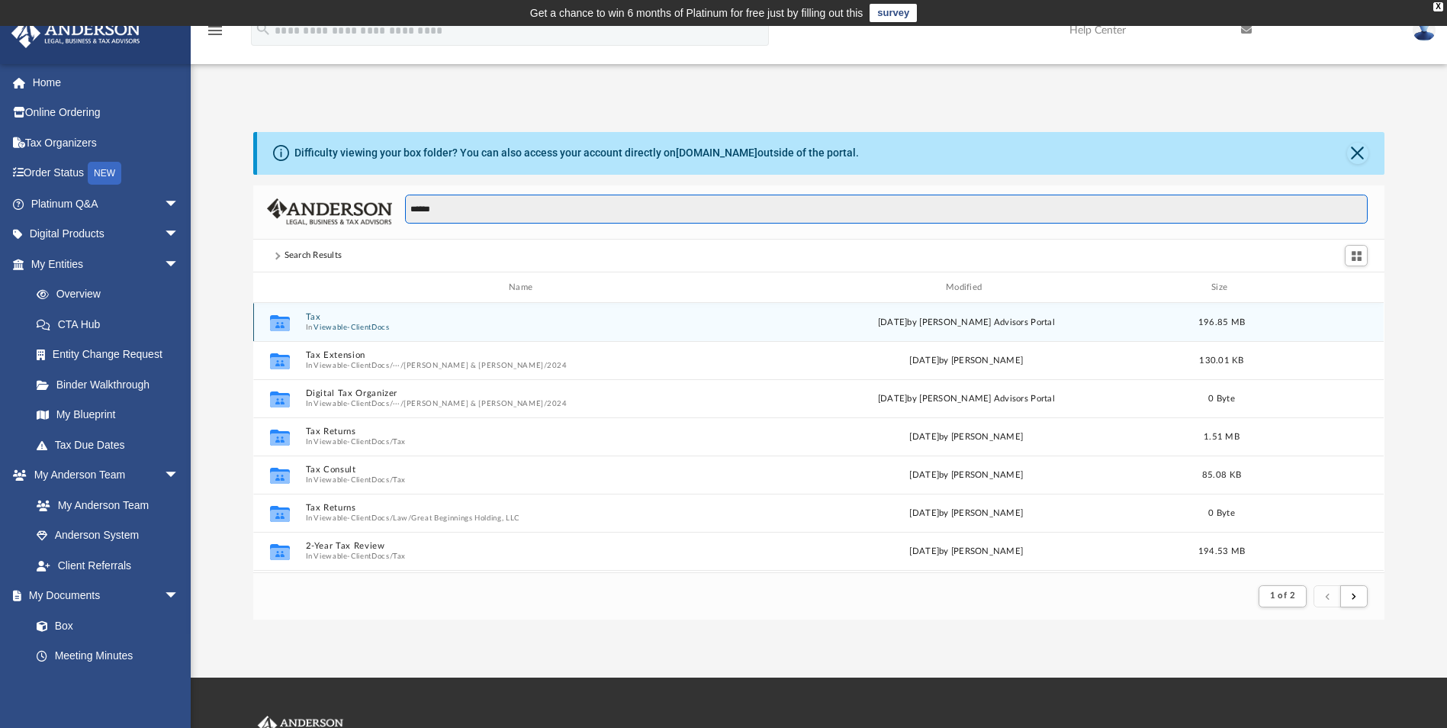
scroll to position [288, 1120]
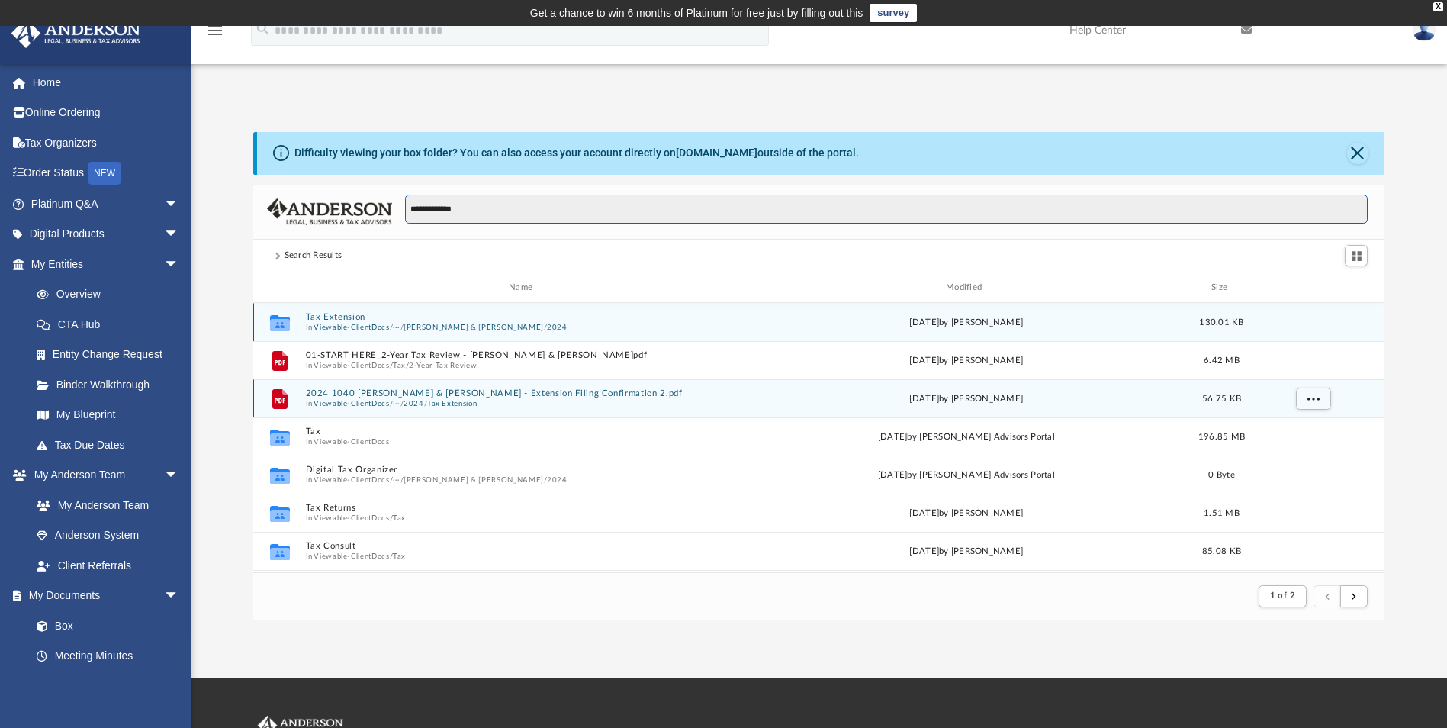
type input "**********"
click at [278, 396] on icon "grid" at bounding box center [279, 399] width 15 height 20
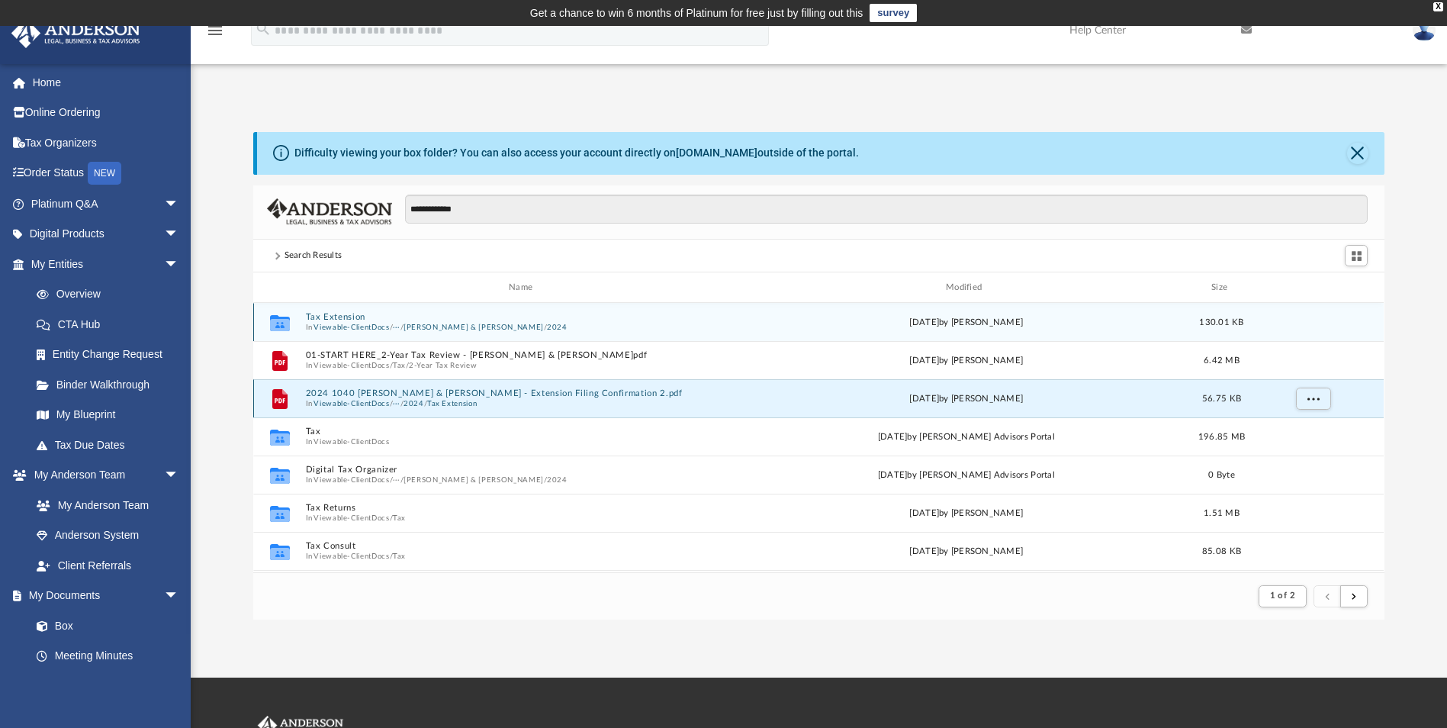
click at [322, 397] on button "2024 1040 Roberts, Barbara Jean & Bill - Extension Filing Confirmation 2.pdf" at bounding box center [524, 394] width 436 height 10
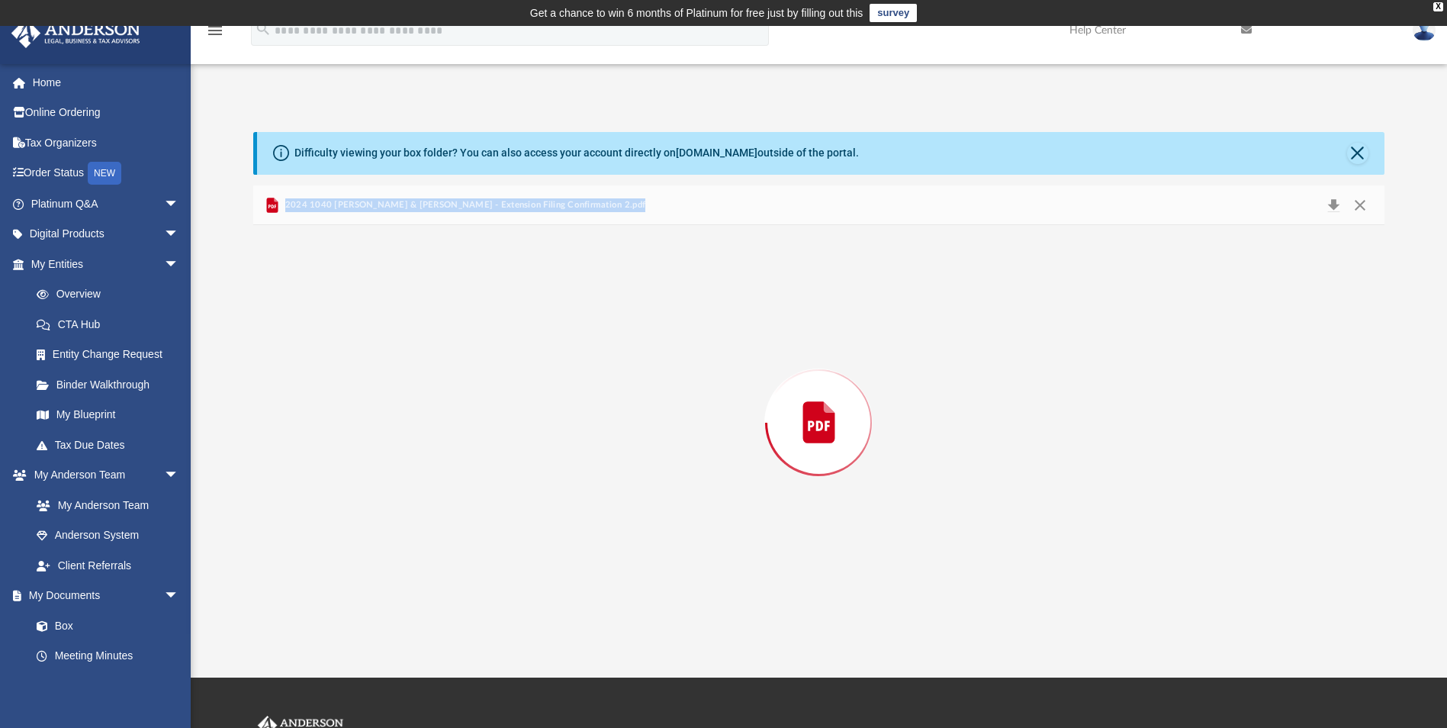
click at [322, 397] on div "Preview" at bounding box center [818, 422] width 1130 height 394
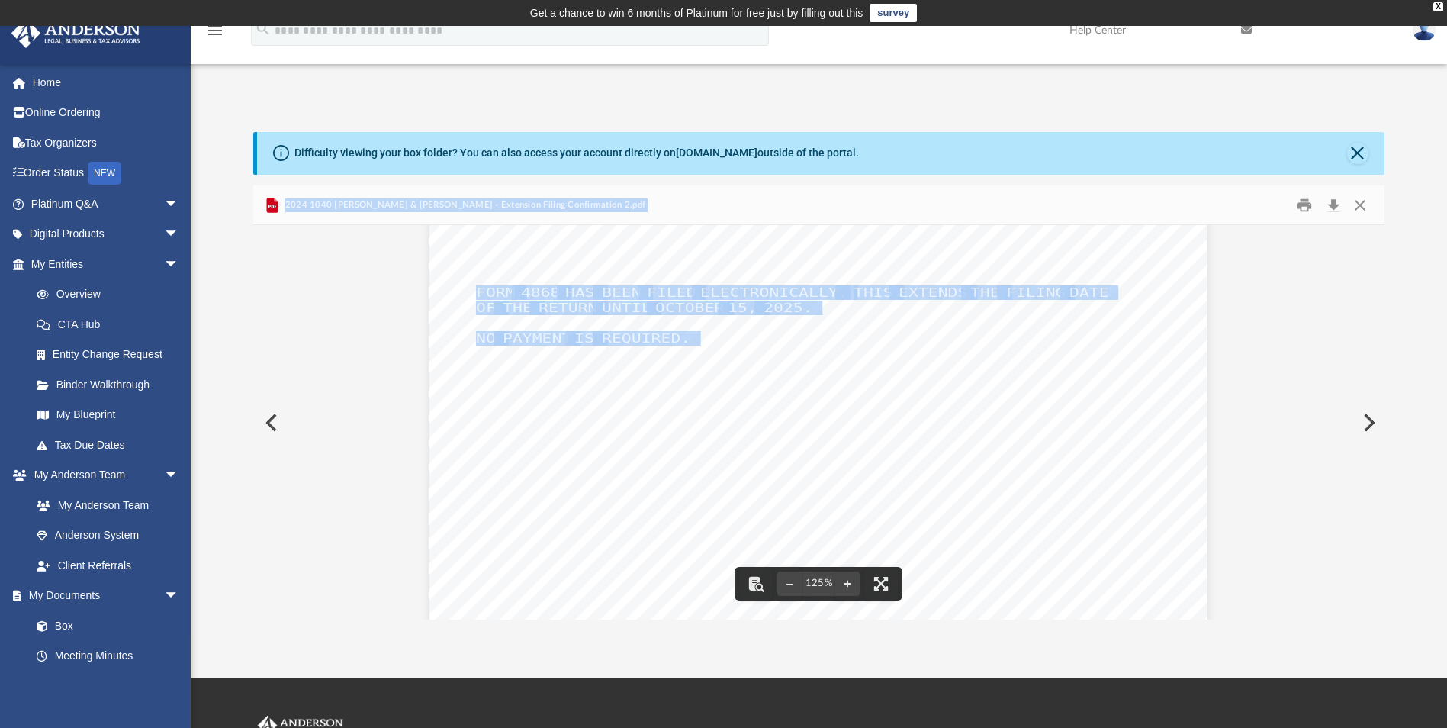
scroll to position [76, 0]
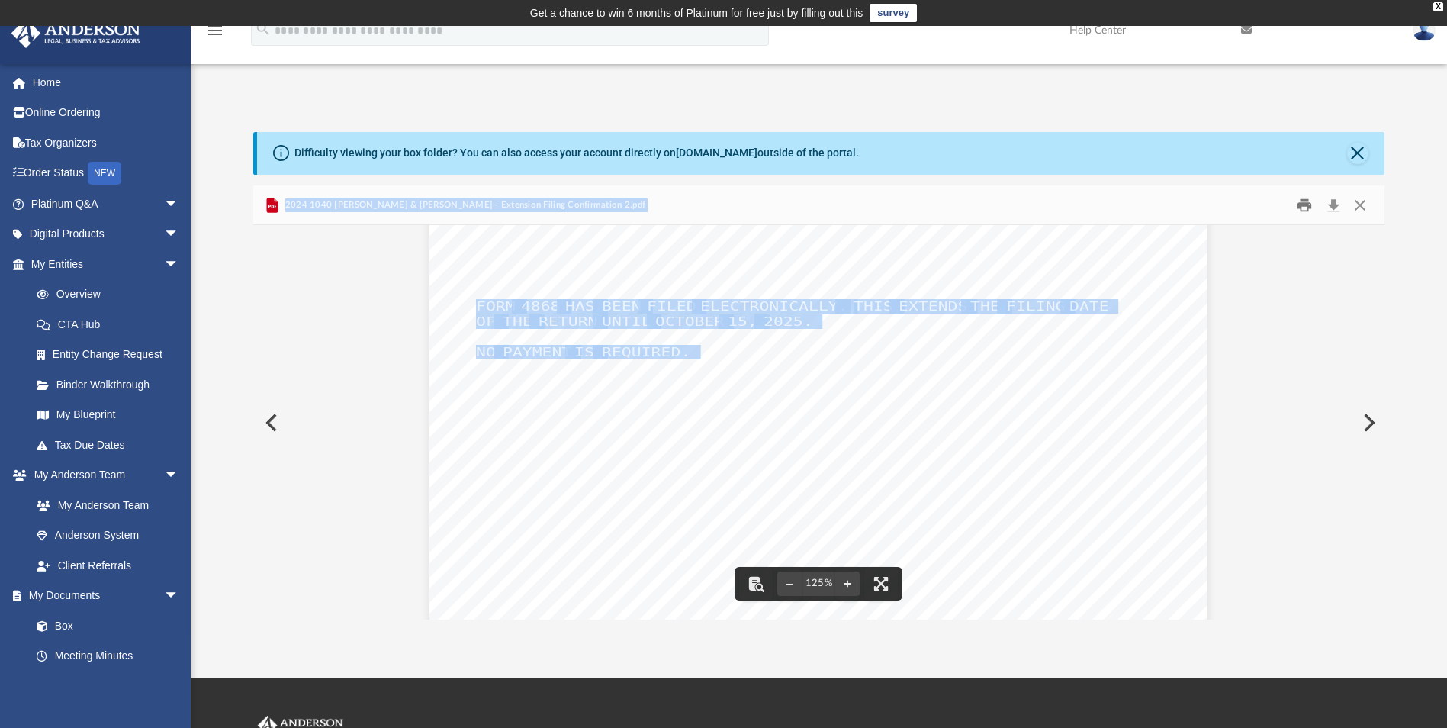
click at [1300, 207] on button "Print" at bounding box center [1304, 205] width 31 height 24
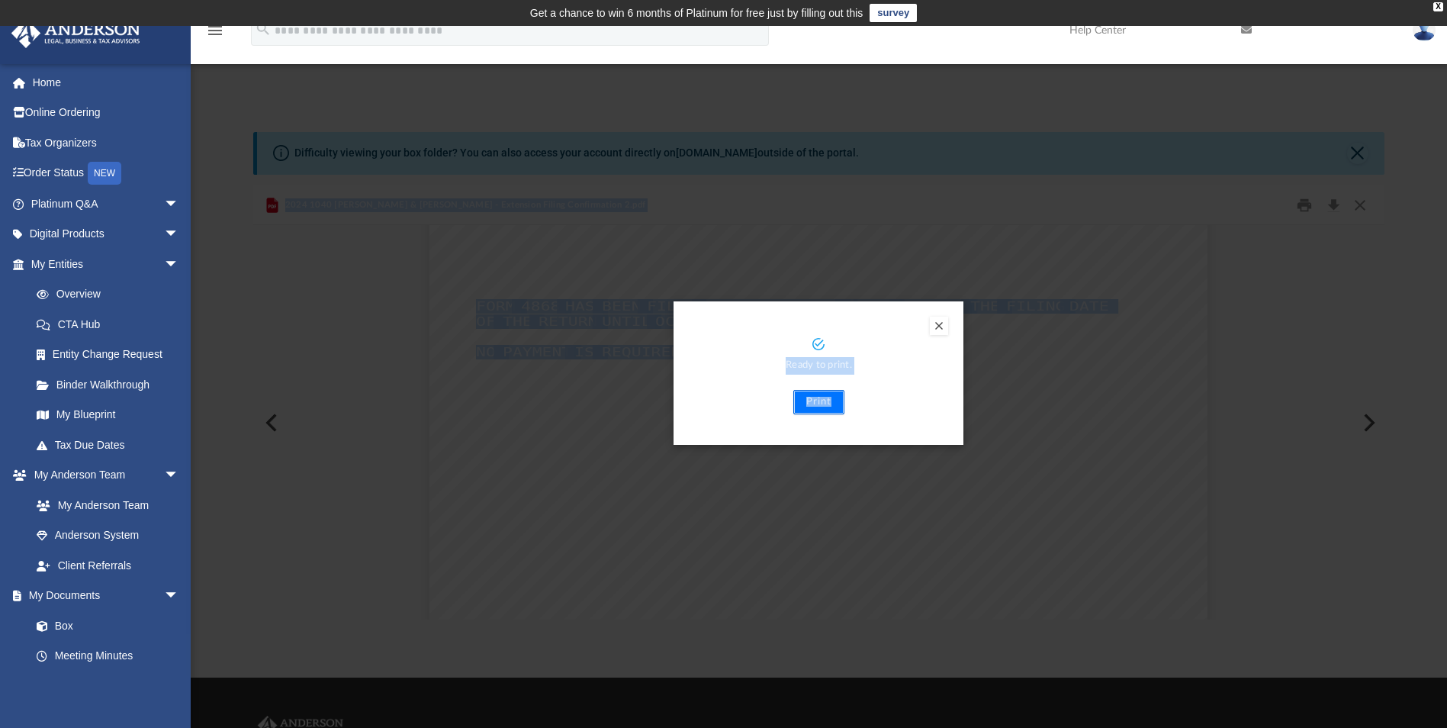
click at [826, 399] on button "Print" at bounding box center [818, 402] width 51 height 24
